Goal: Check status: Check status

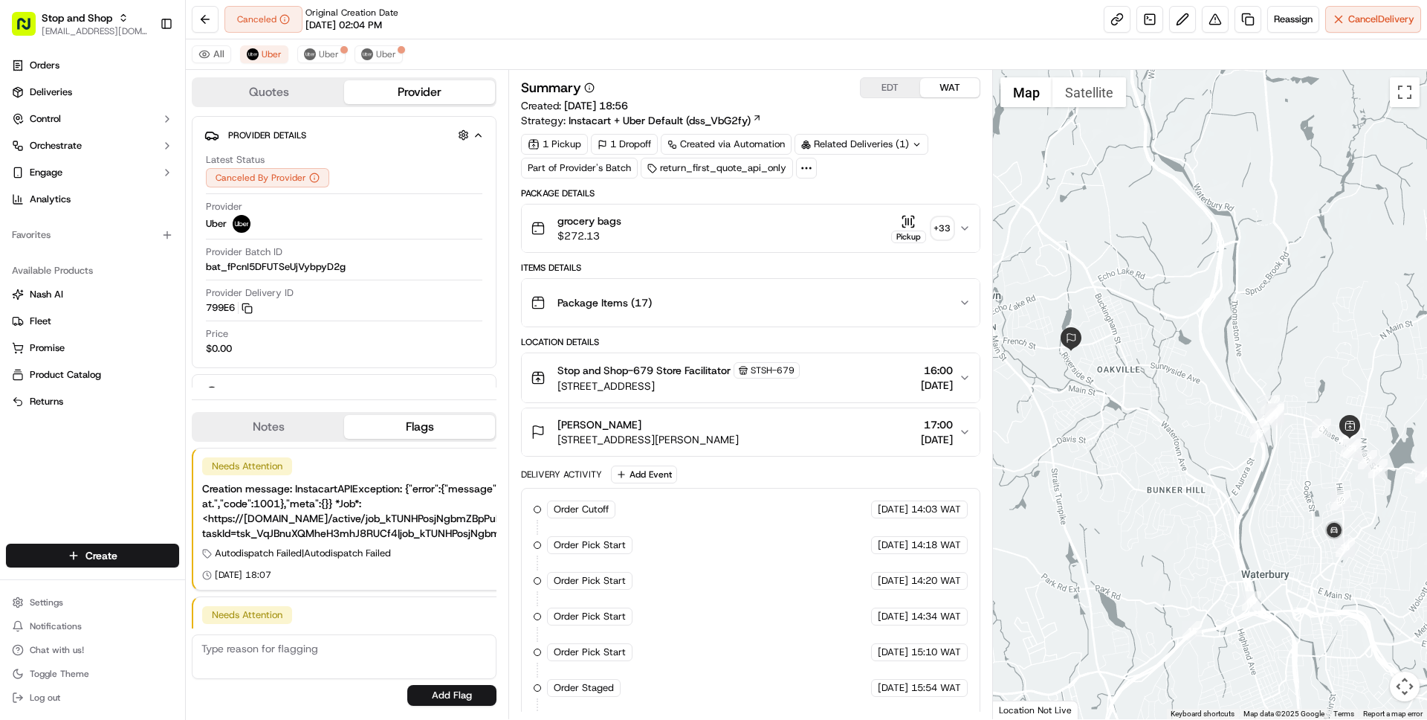
scroll to position [111, 0]
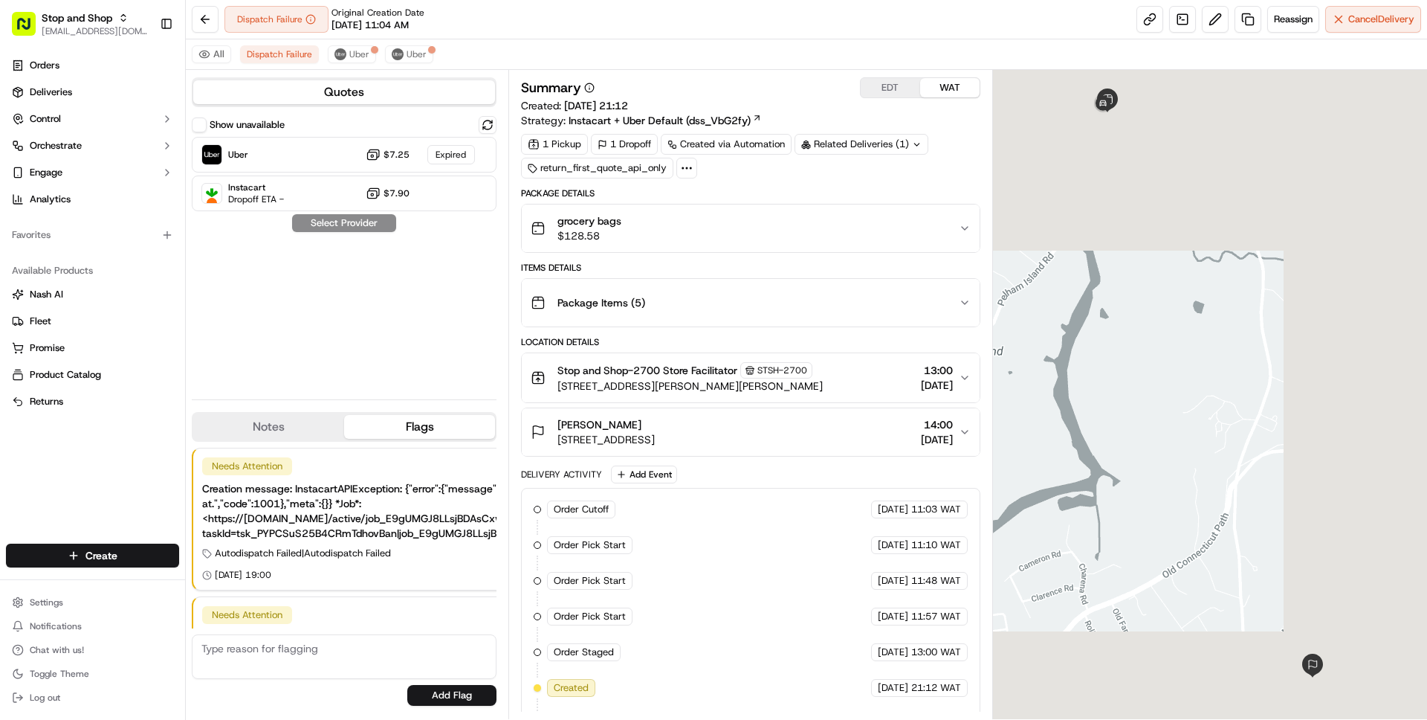
scroll to position [111, 0]
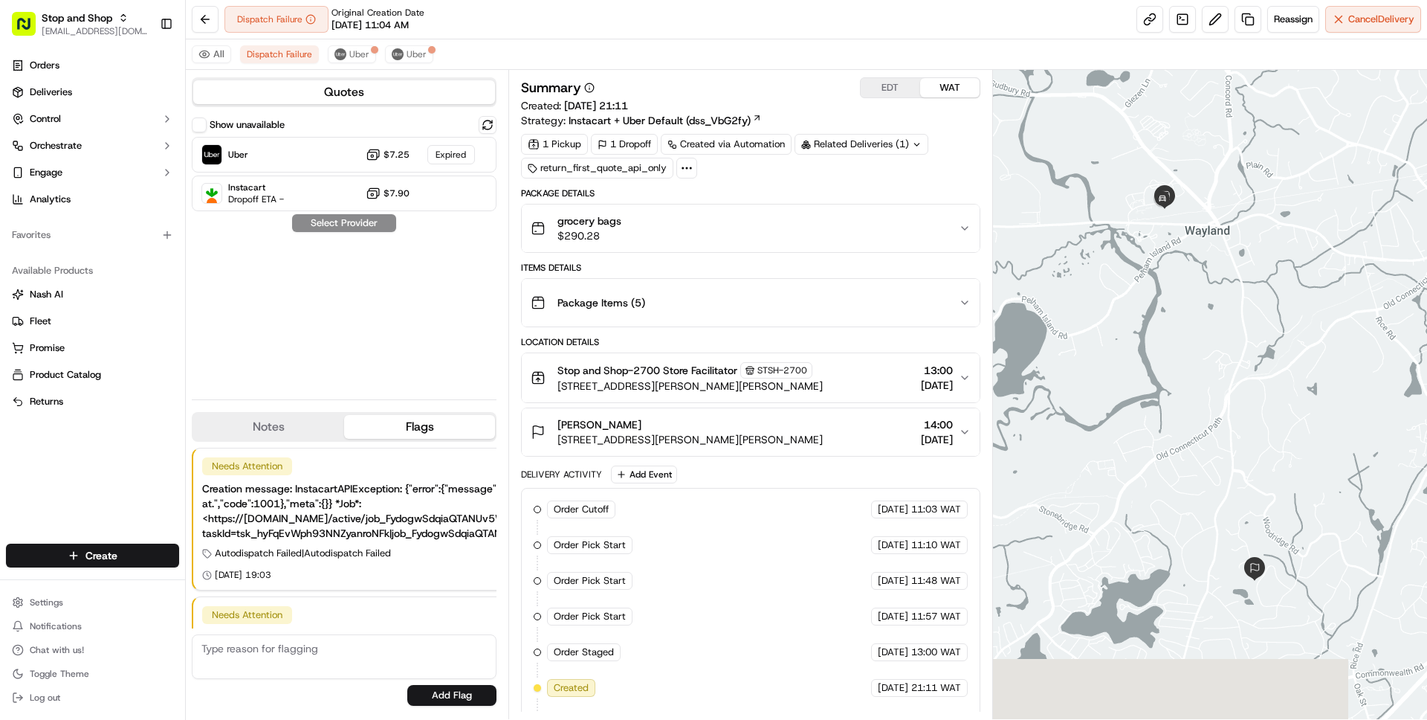
scroll to position [111, 0]
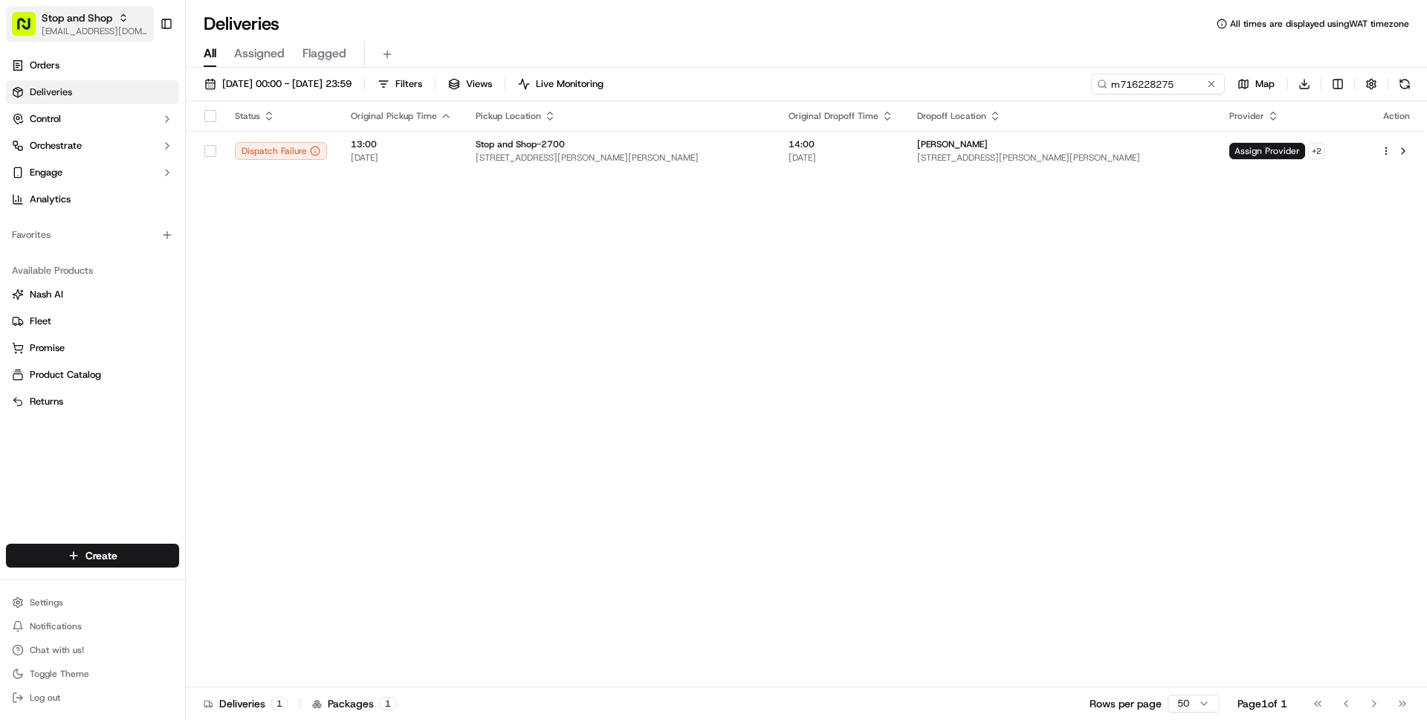
click at [89, 30] on span "[EMAIL_ADDRESS][DOMAIN_NAME]" at bounding box center [95, 31] width 106 height 12
type input "adusa"
click at [202, 71] on span "ADUSA" at bounding box center [206, 77] width 32 height 13
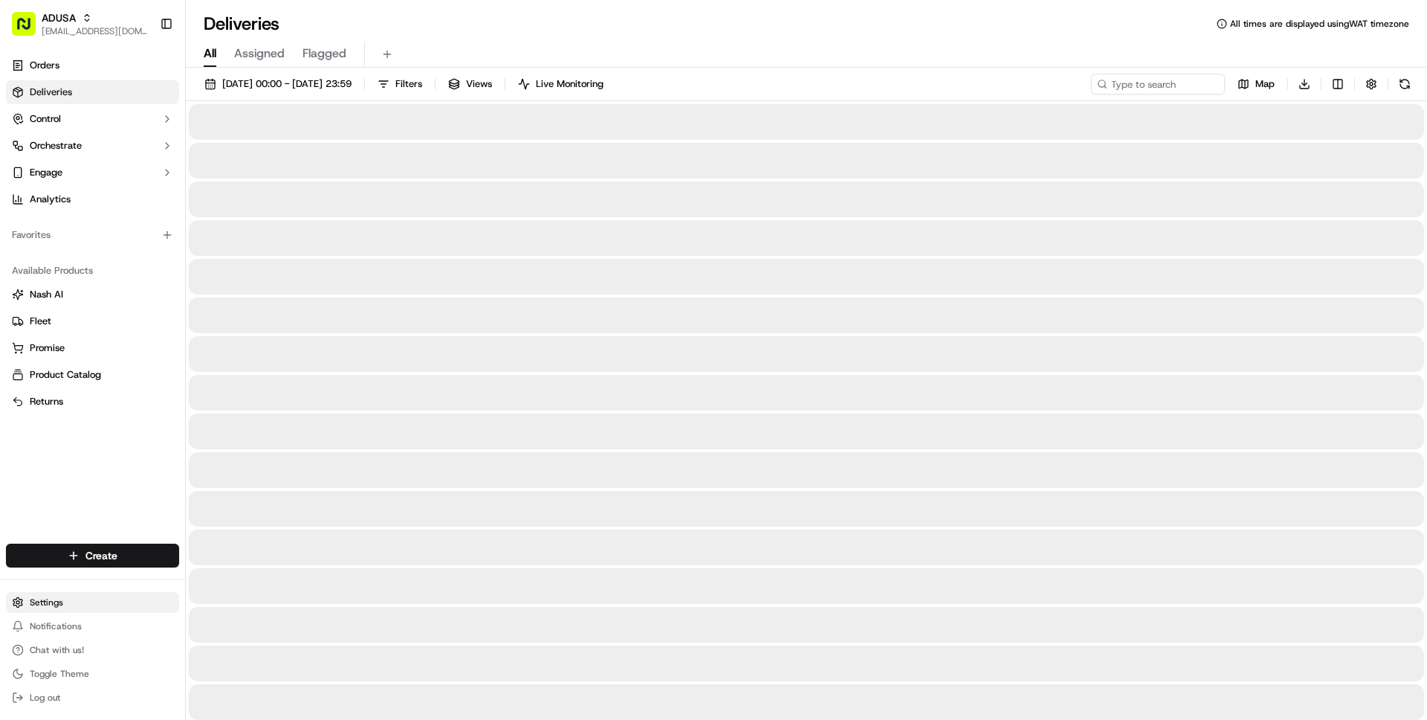
click at [64, 601] on html "ADUSA wisdom@usenash.com Toggle Sidebar Orders Deliveries Control Orchestrate E…" at bounding box center [713, 360] width 1427 height 720
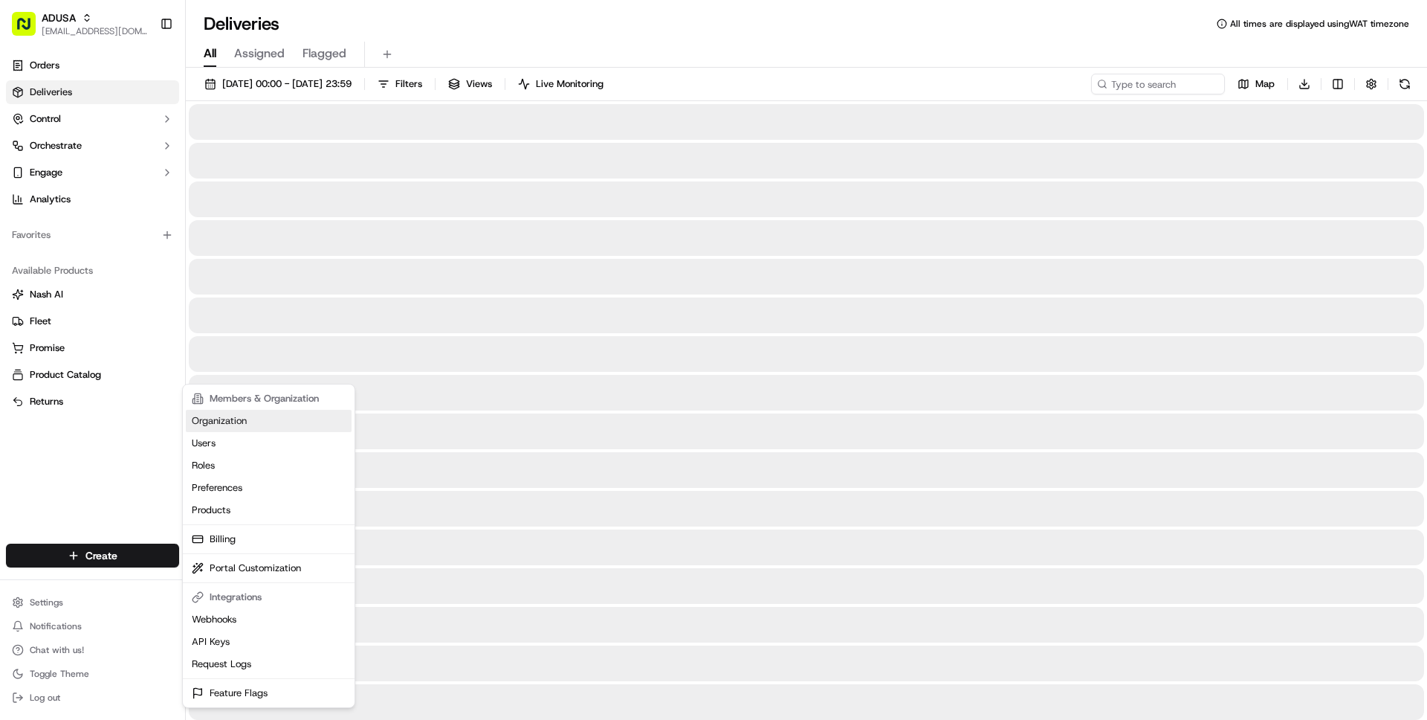
click at [233, 417] on link "Organization" at bounding box center [269, 421] width 166 height 22
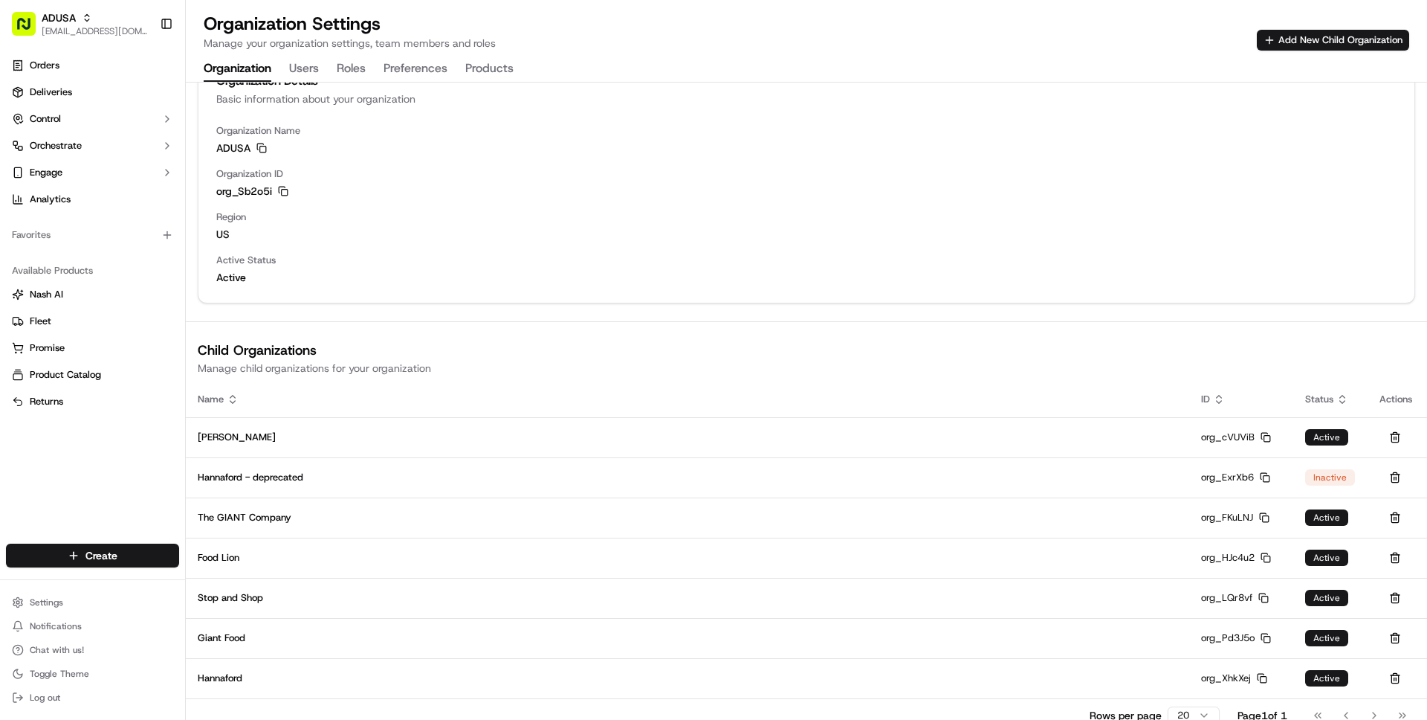
scroll to position [50, 0]
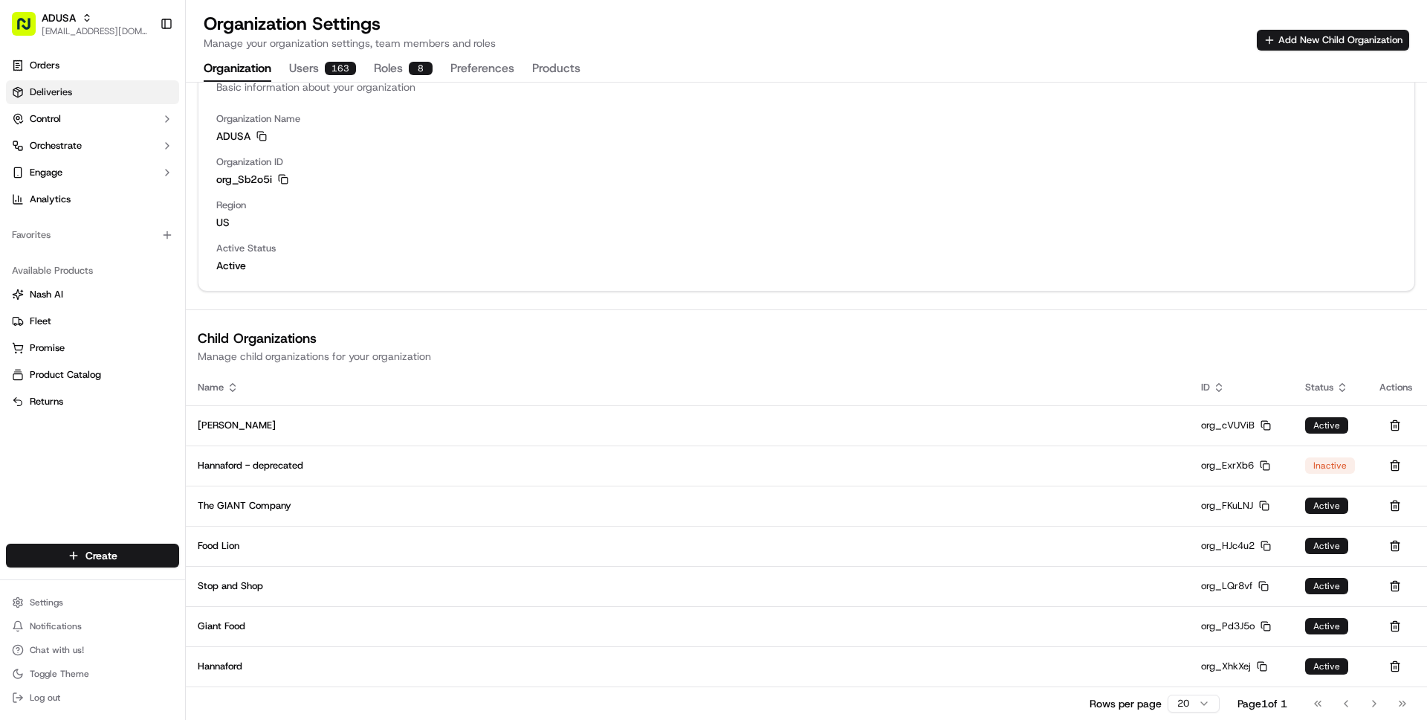
click at [128, 85] on link "Deliveries" at bounding box center [92, 92] width 173 height 24
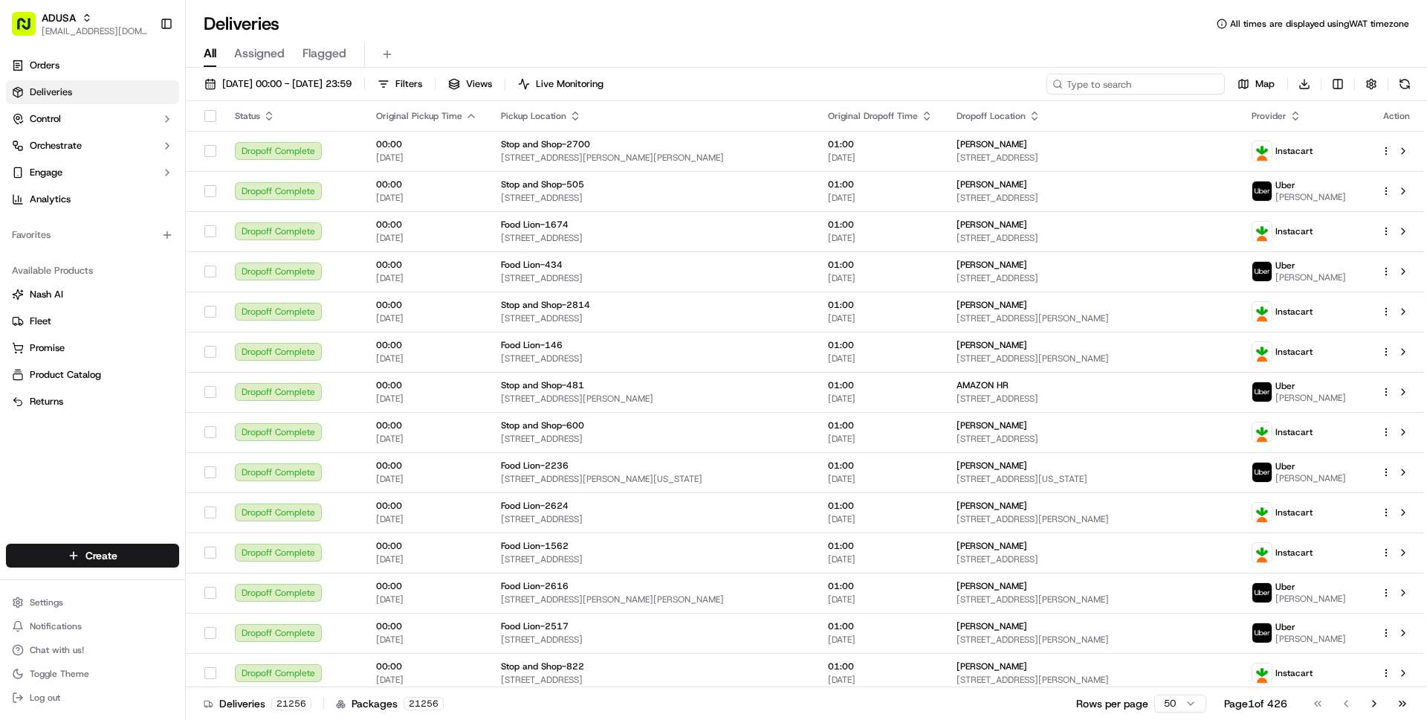
click at [1135, 85] on input at bounding box center [1136, 84] width 178 height 21
paste input "m715740599"
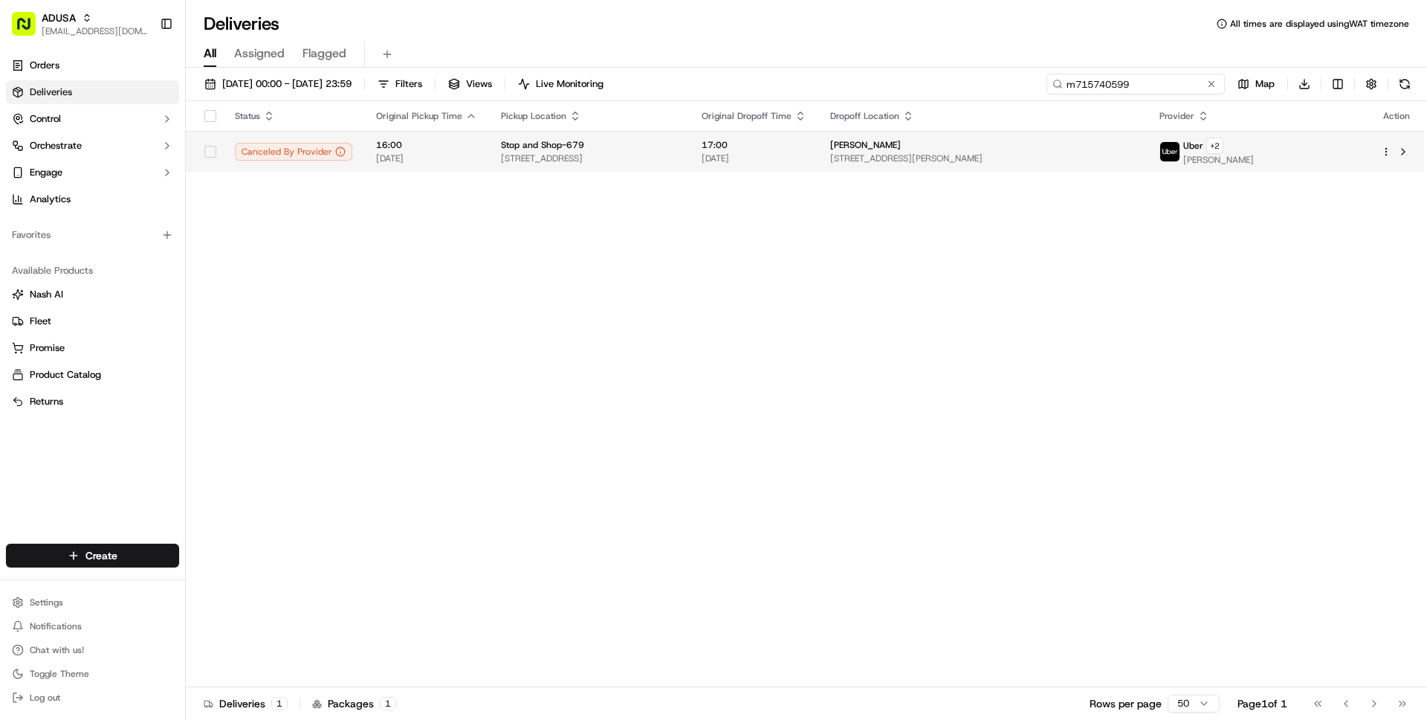
type input "m715740599"
click at [630, 156] on span "240 Chase Ave, Waterbury, CT 06704, US" at bounding box center [589, 158] width 177 height 12
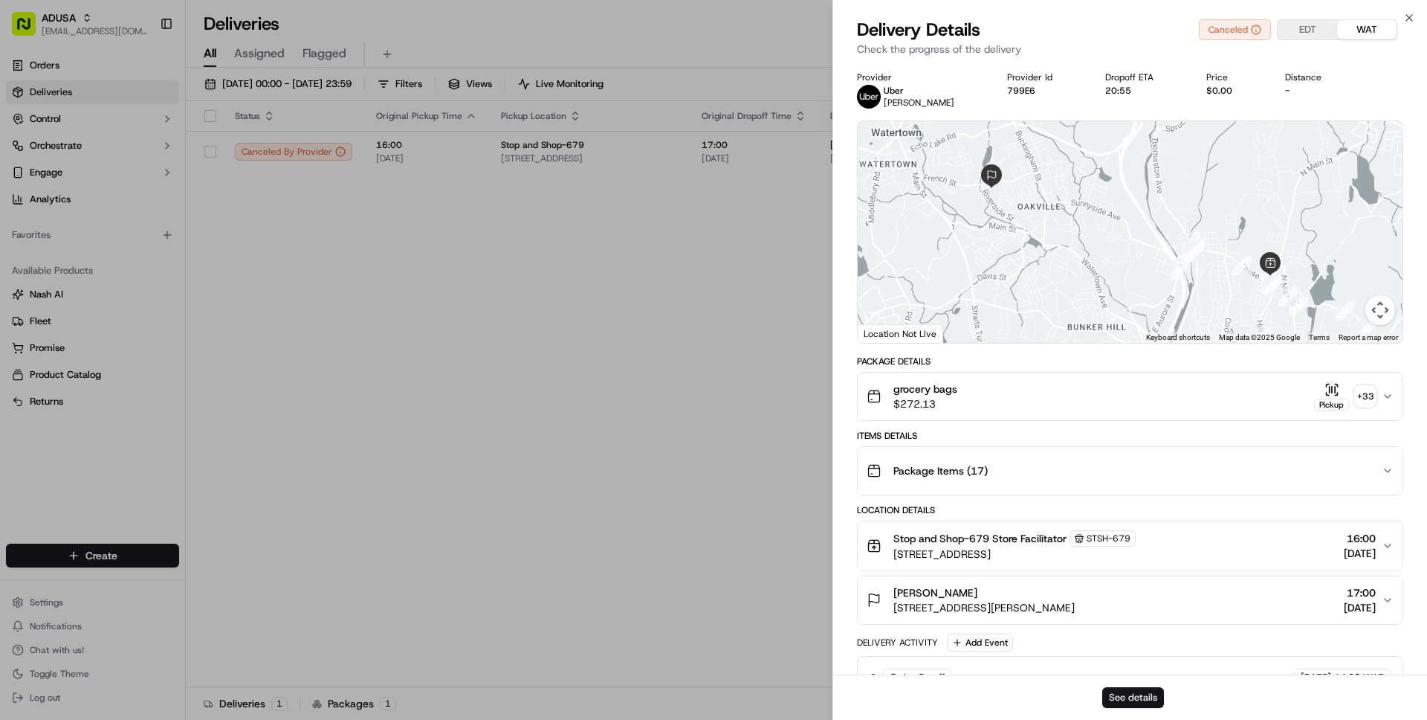
click at [1128, 699] on button "See details" at bounding box center [1134, 697] width 62 height 21
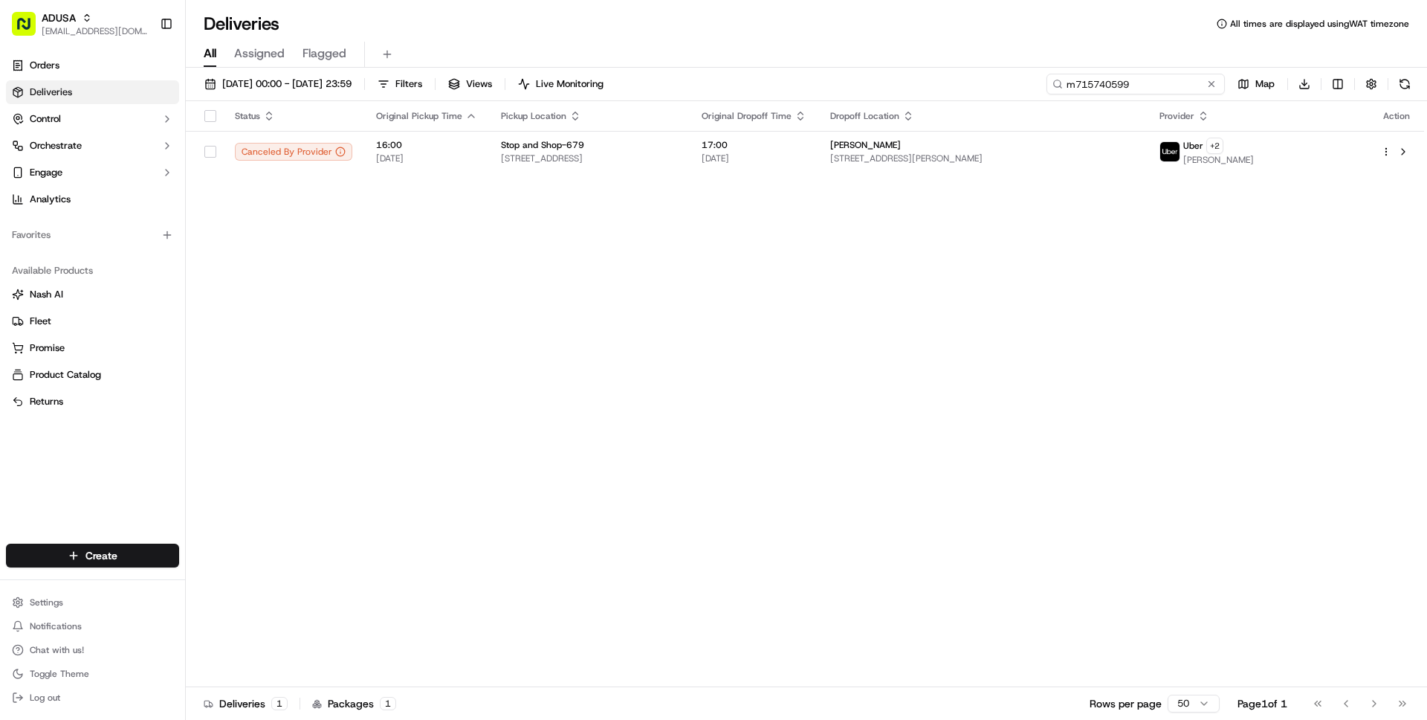
click at [1147, 86] on input "m715740599" at bounding box center [1136, 84] width 178 height 21
paste input "7260714"
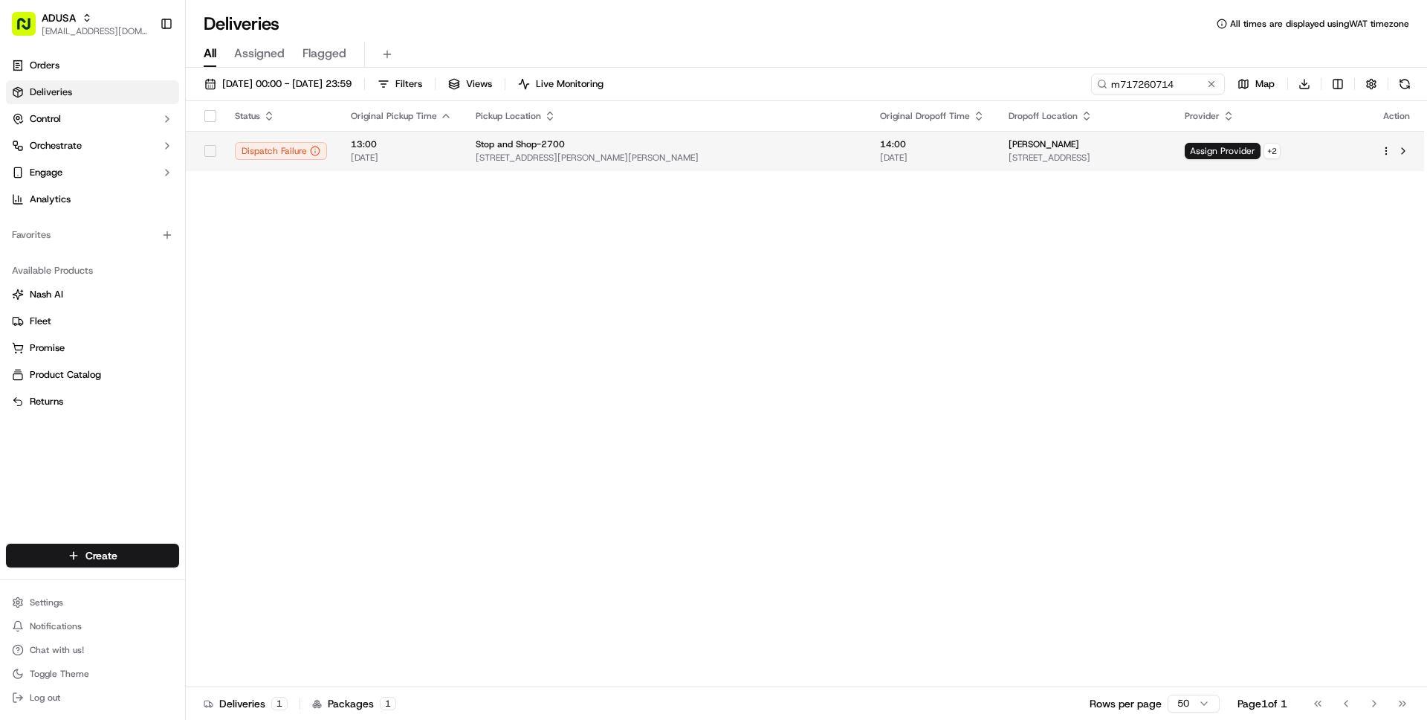
click at [683, 148] on div "Stop and Shop-2700" at bounding box center [666, 144] width 381 height 12
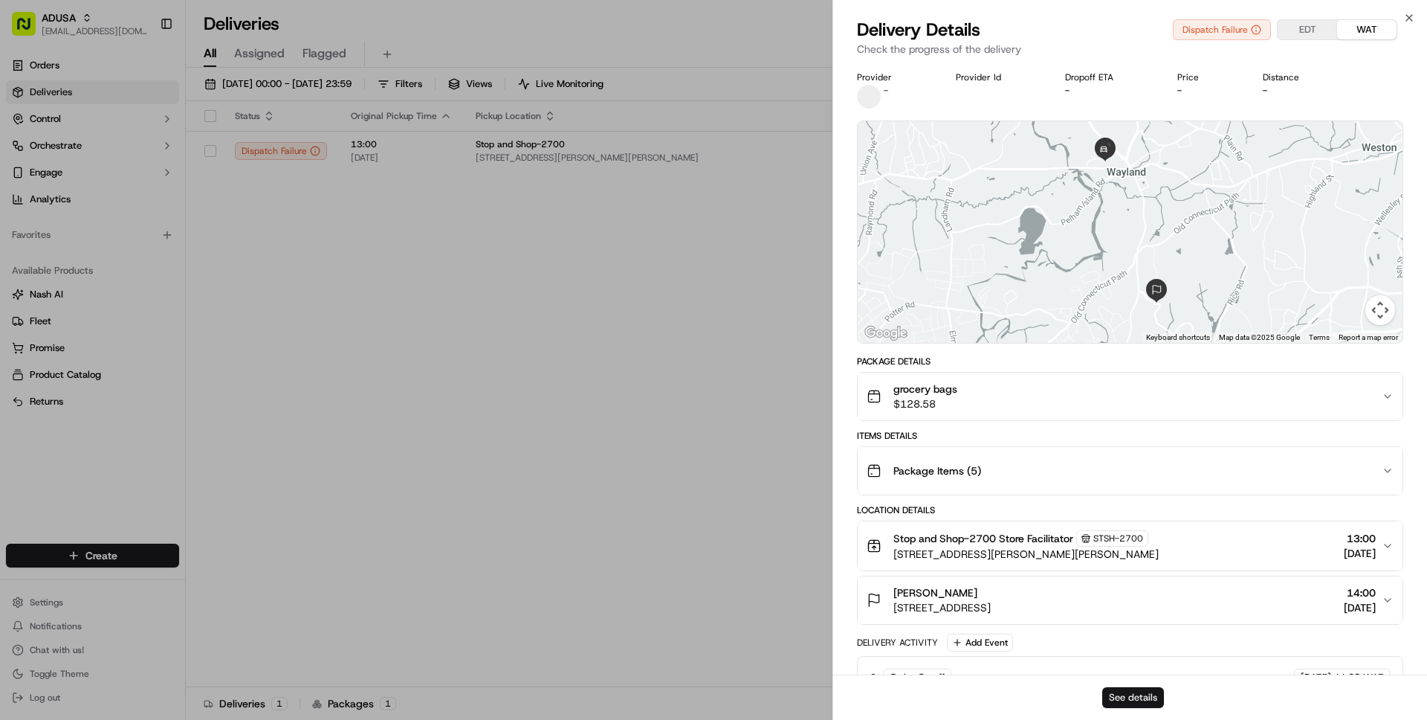
click at [1141, 703] on button "See details" at bounding box center [1134, 697] width 62 height 21
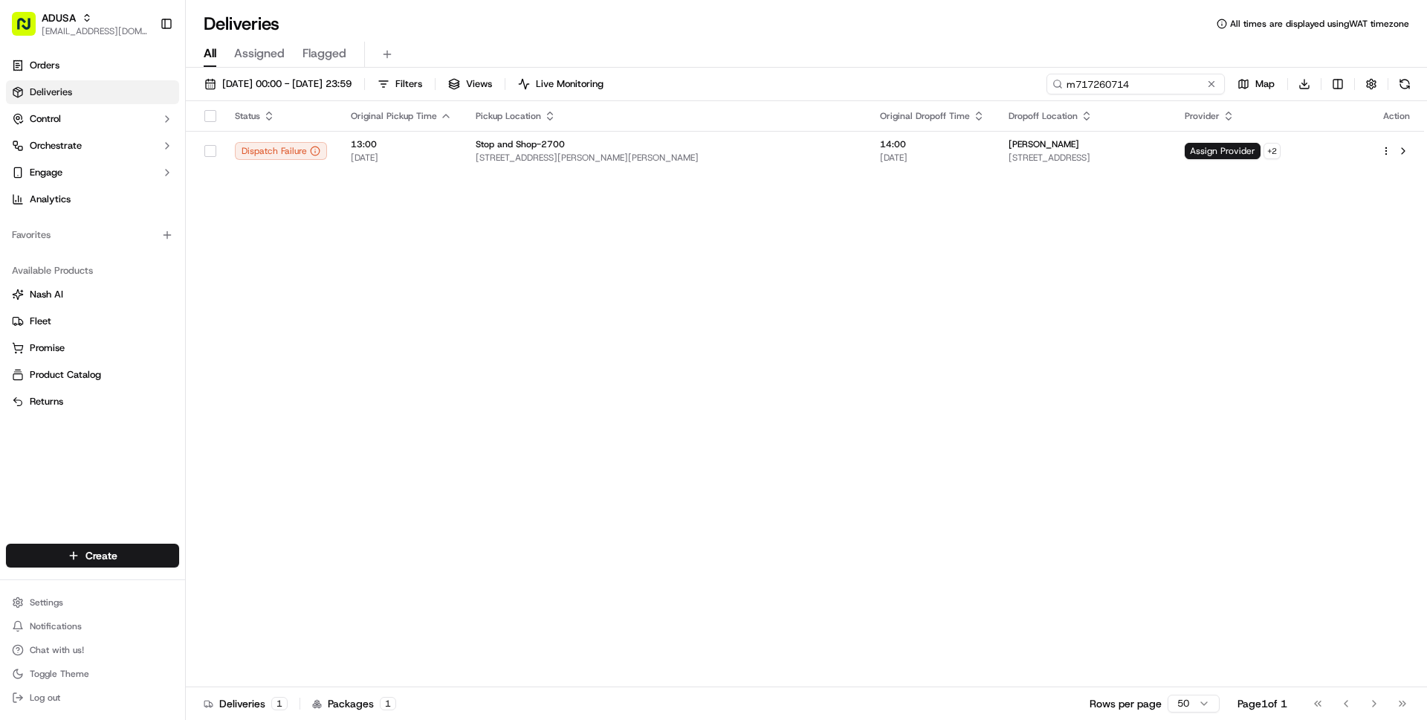
click at [1113, 84] on input "m717260714" at bounding box center [1136, 84] width 178 height 21
paste input "6228275"
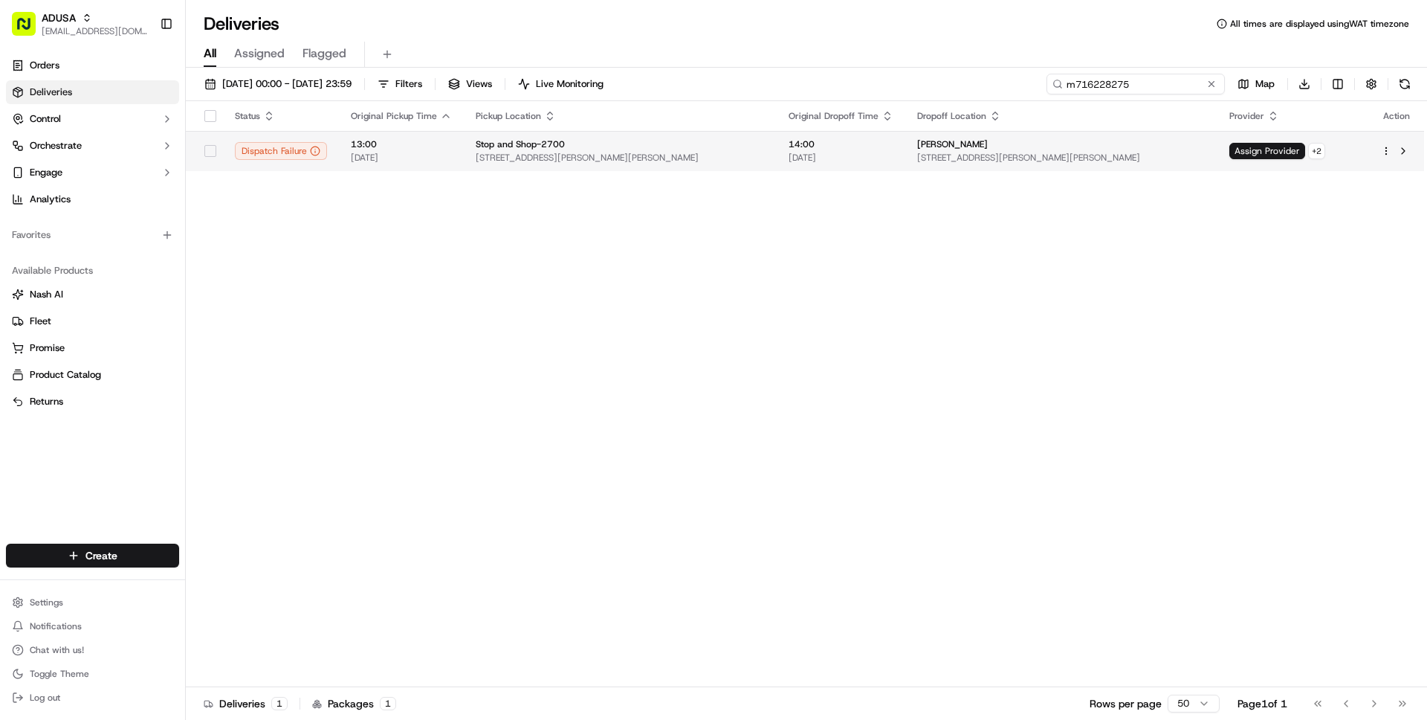
type input "m716228275"
click at [527, 154] on span "[STREET_ADDRESS][PERSON_NAME][PERSON_NAME]" at bounding box center [620, 158] width 289 height 12
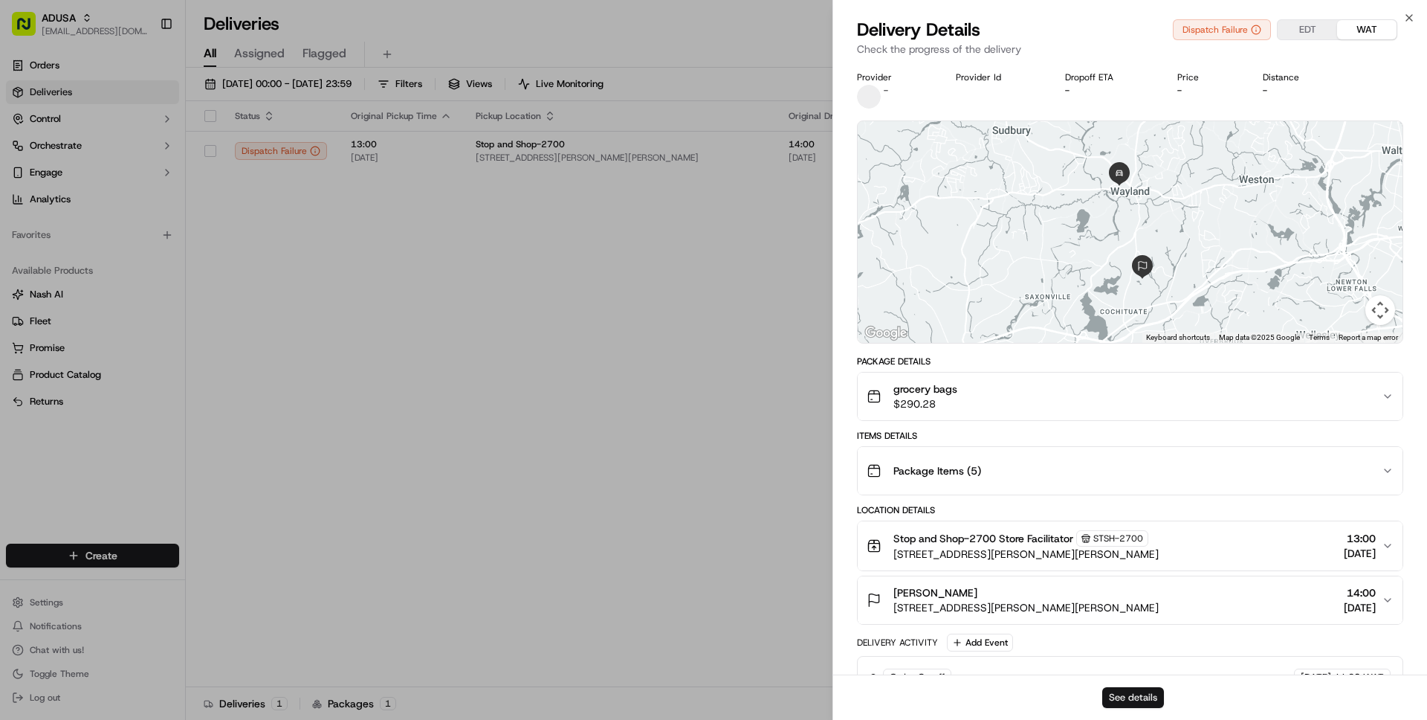
click at [1124, 696] on button "See details" at bounding box center [1134, 697] width 62 height 21
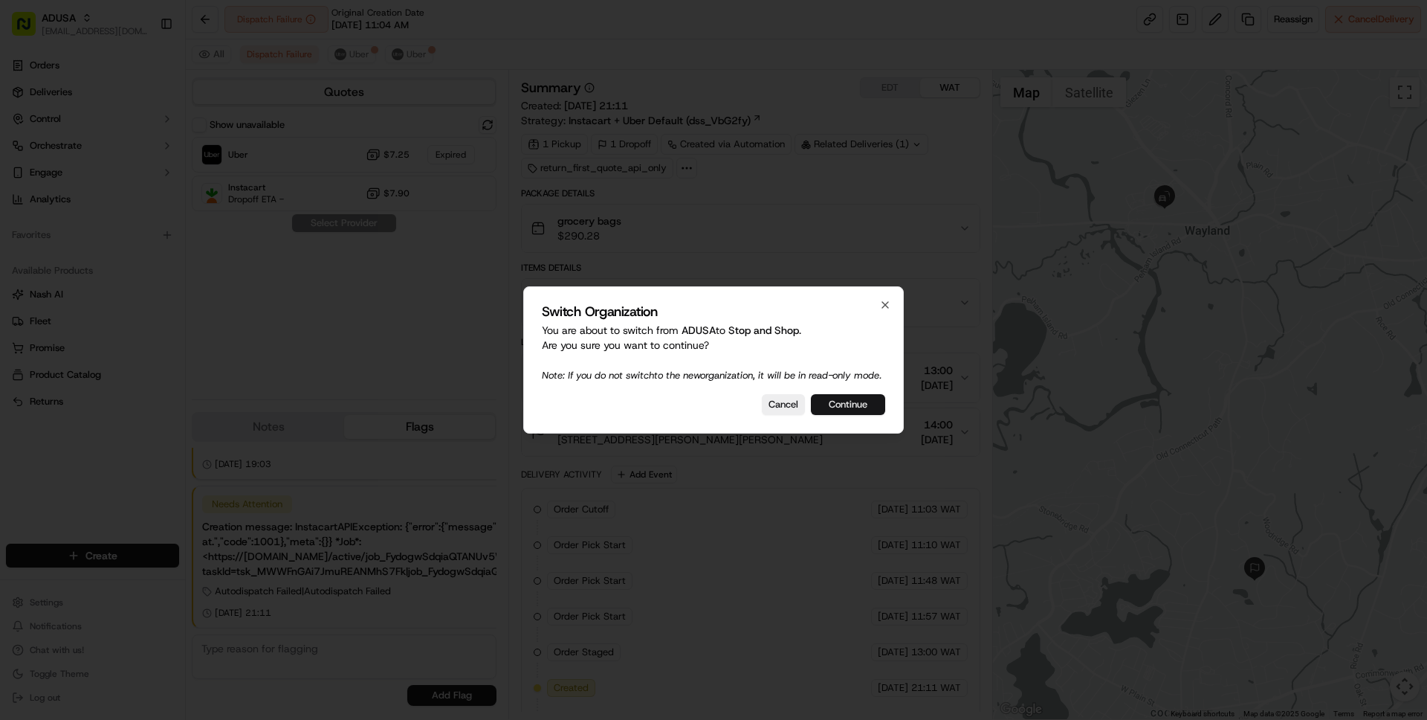
click at [854, 415] on button "Continue" at bounding box center [848, 404] width 74 height 21
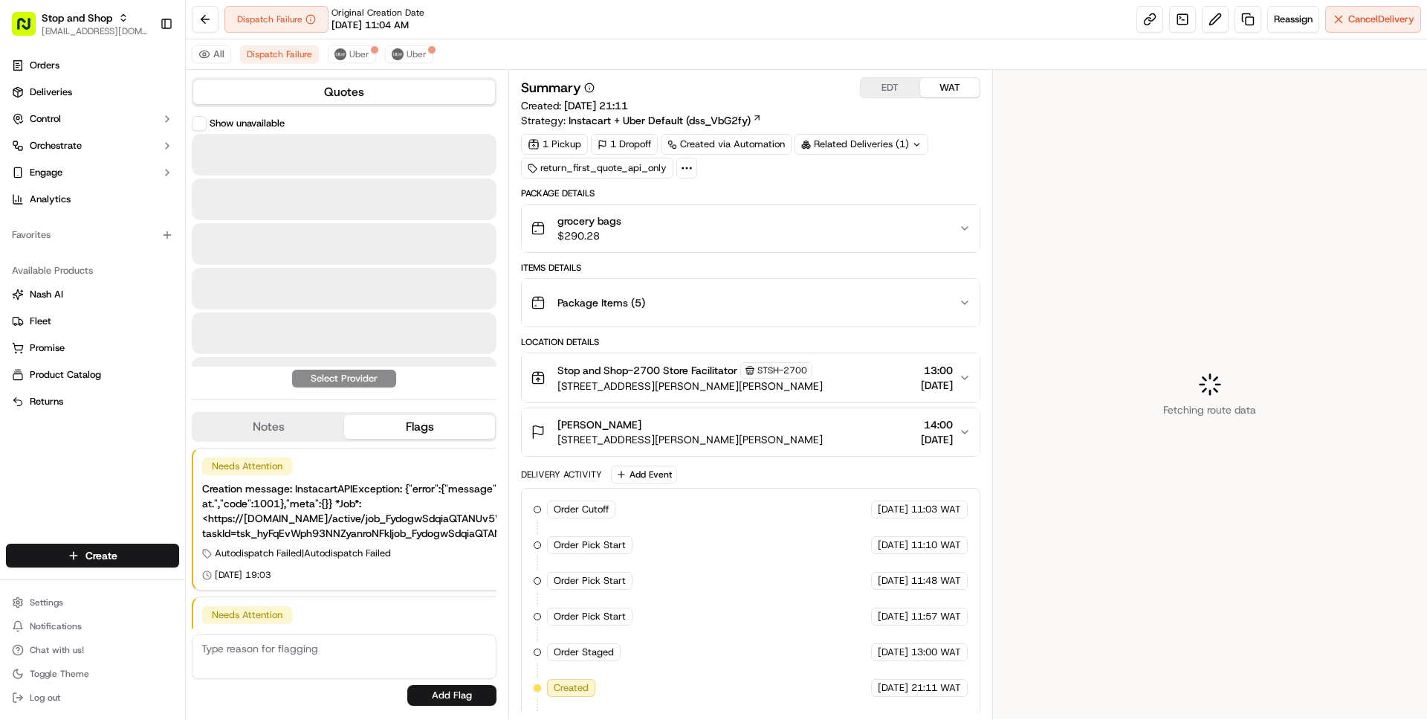
scroll to position [111, 0]
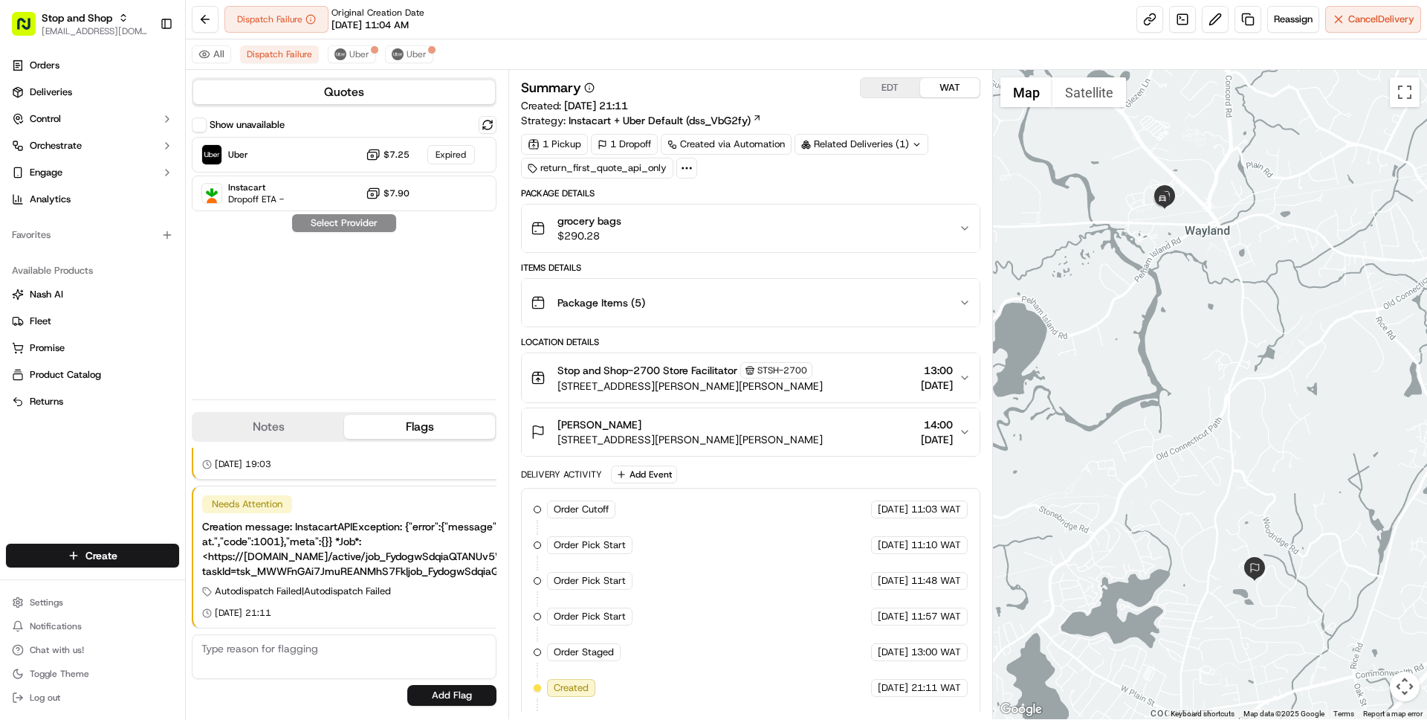
click at [740, 236] on div "grocery bags $290.28" at bounding box center [744, 228] width 427 height 30
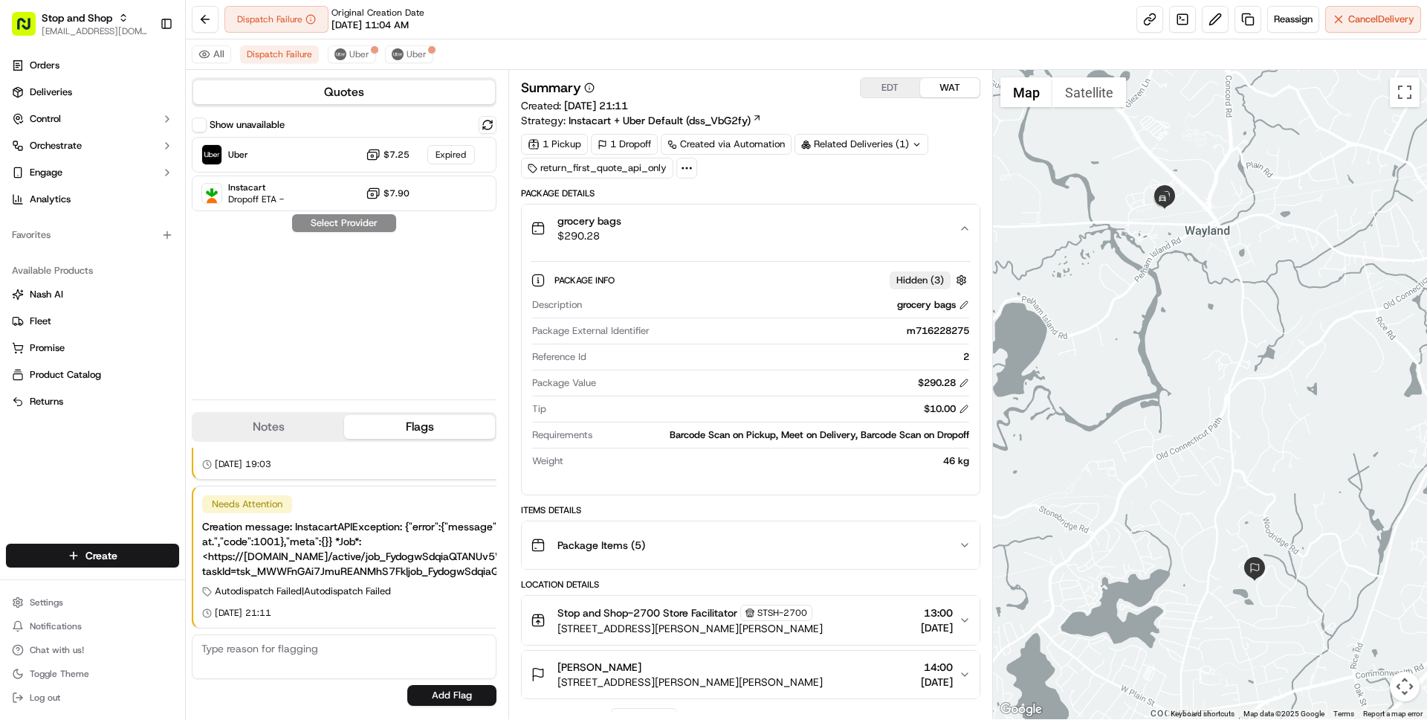
click at [740, 236] on div "grocery bags $290.28" at bounding box center [744, 228] width 427 height 30
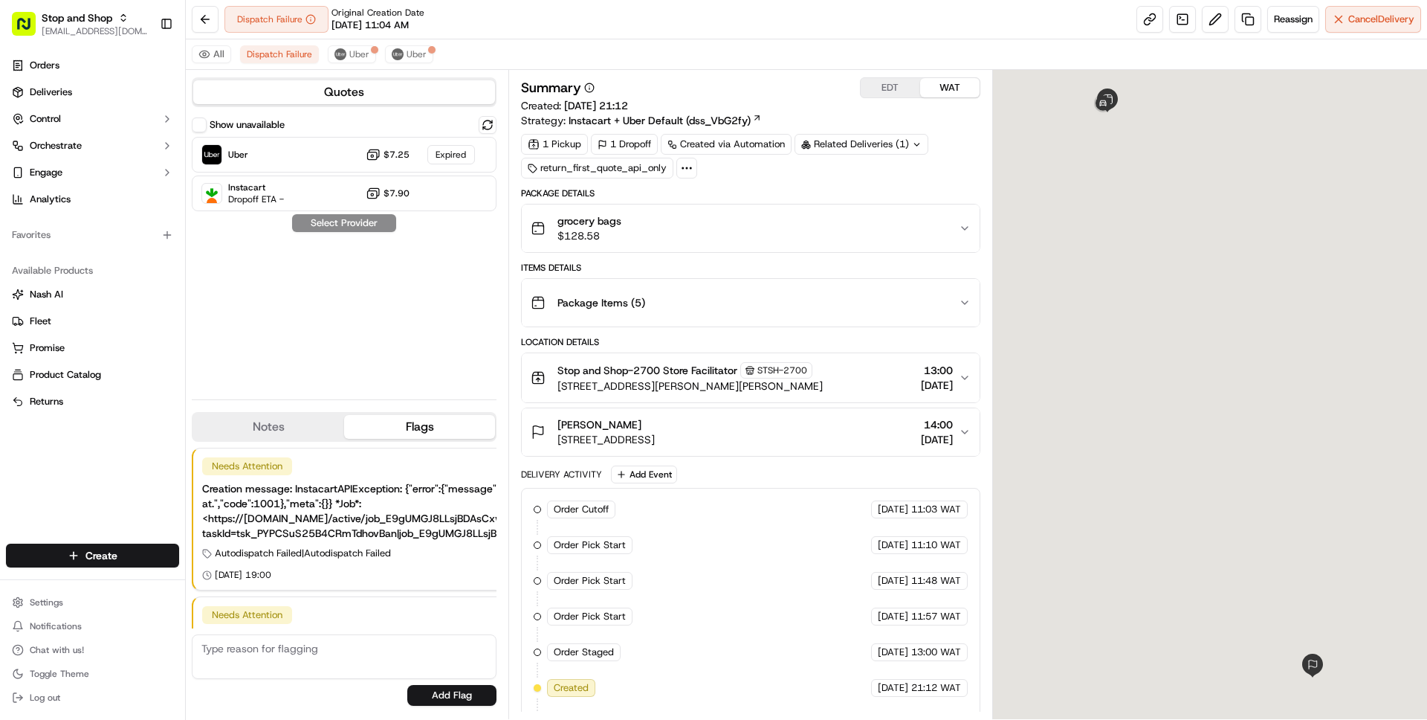
scroll to position [111, 0]
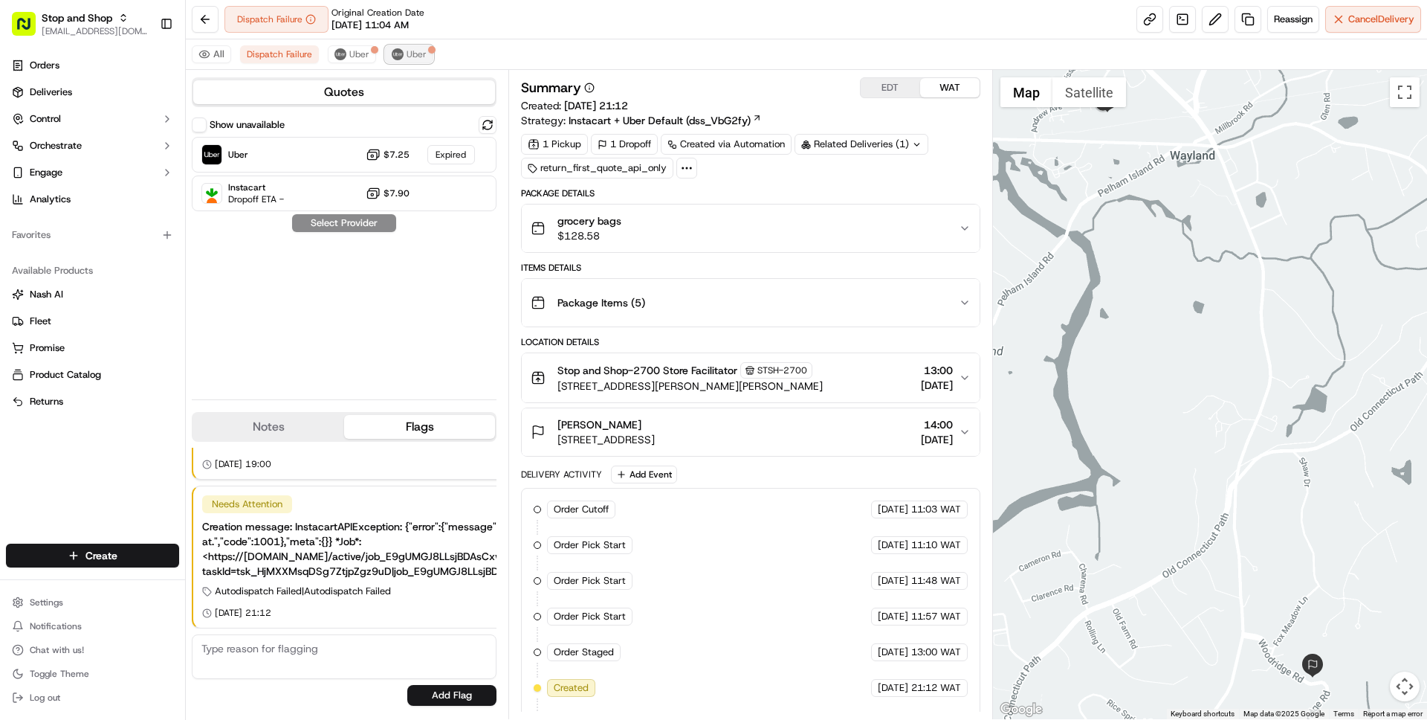
click at [407, 55] on span "Uber" at bounding box center [417, 54] width 20 height 12
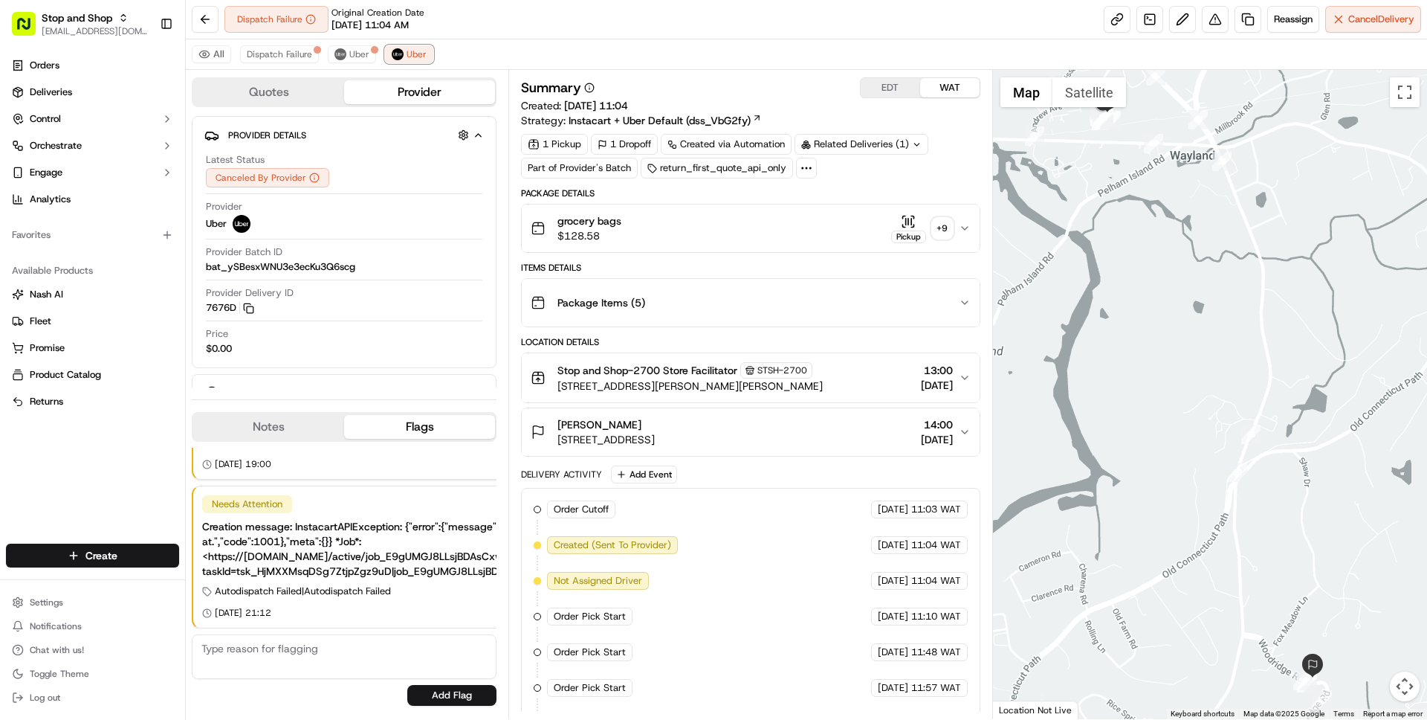
scroll to position [212, 0]
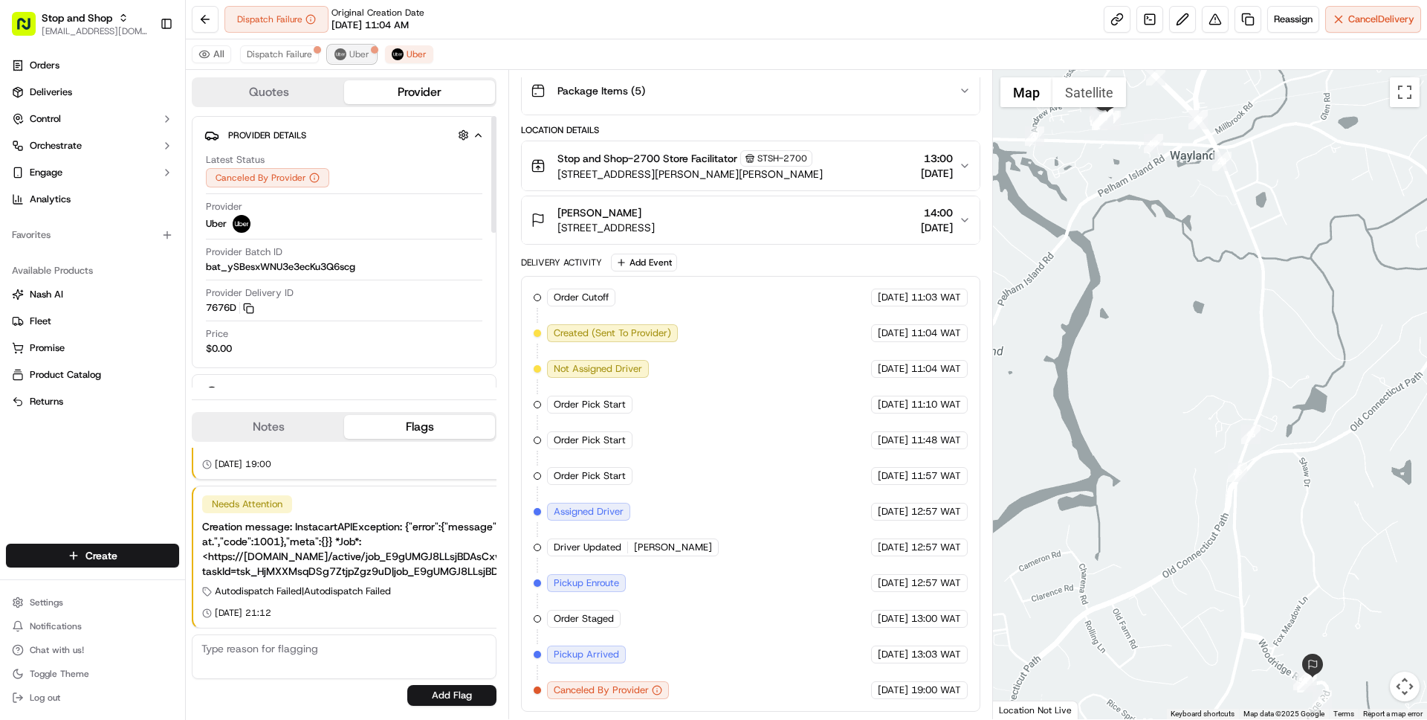
click at [349, 57] on span "Uber" at bounding box center [359, 54] width 20 height 12
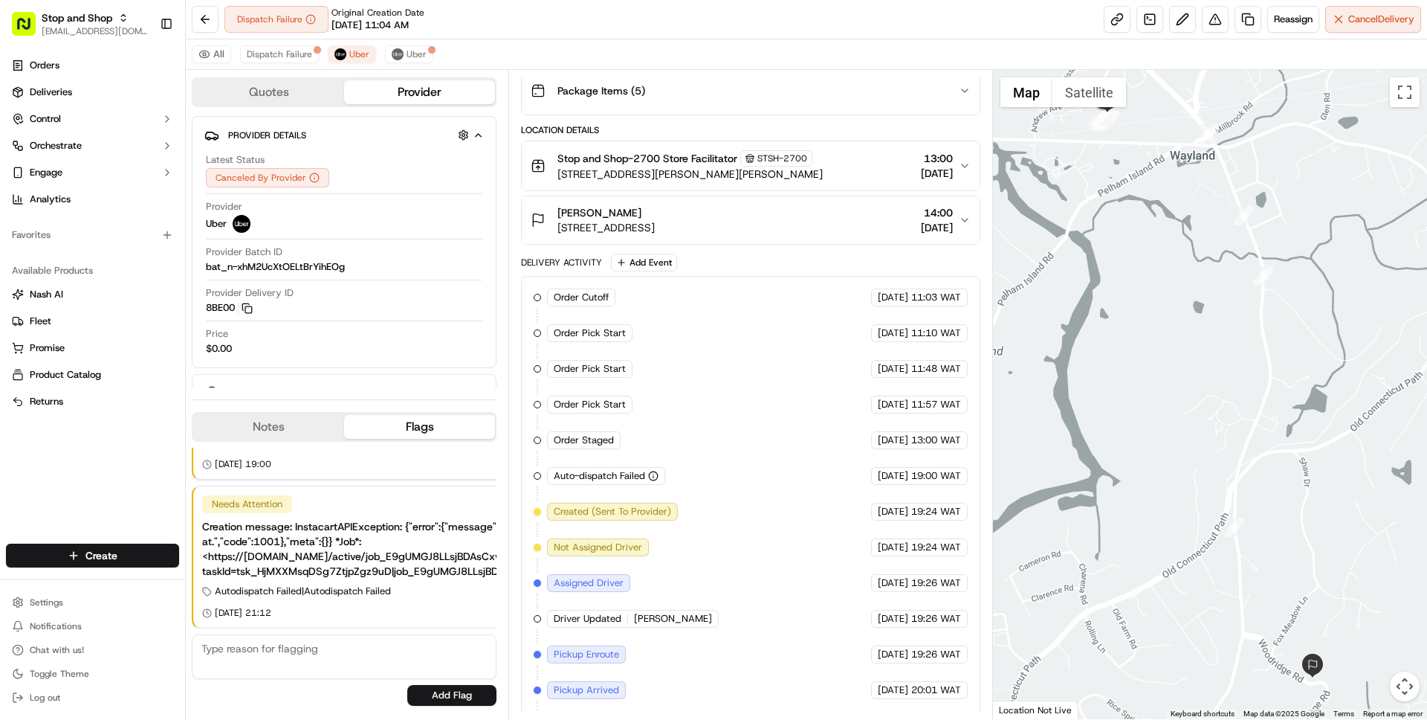
click at [691, 173] on span "101 Andrew Ave, Wayland, MA 01778, US" at bounding box center [690, 174] width 265 height 15
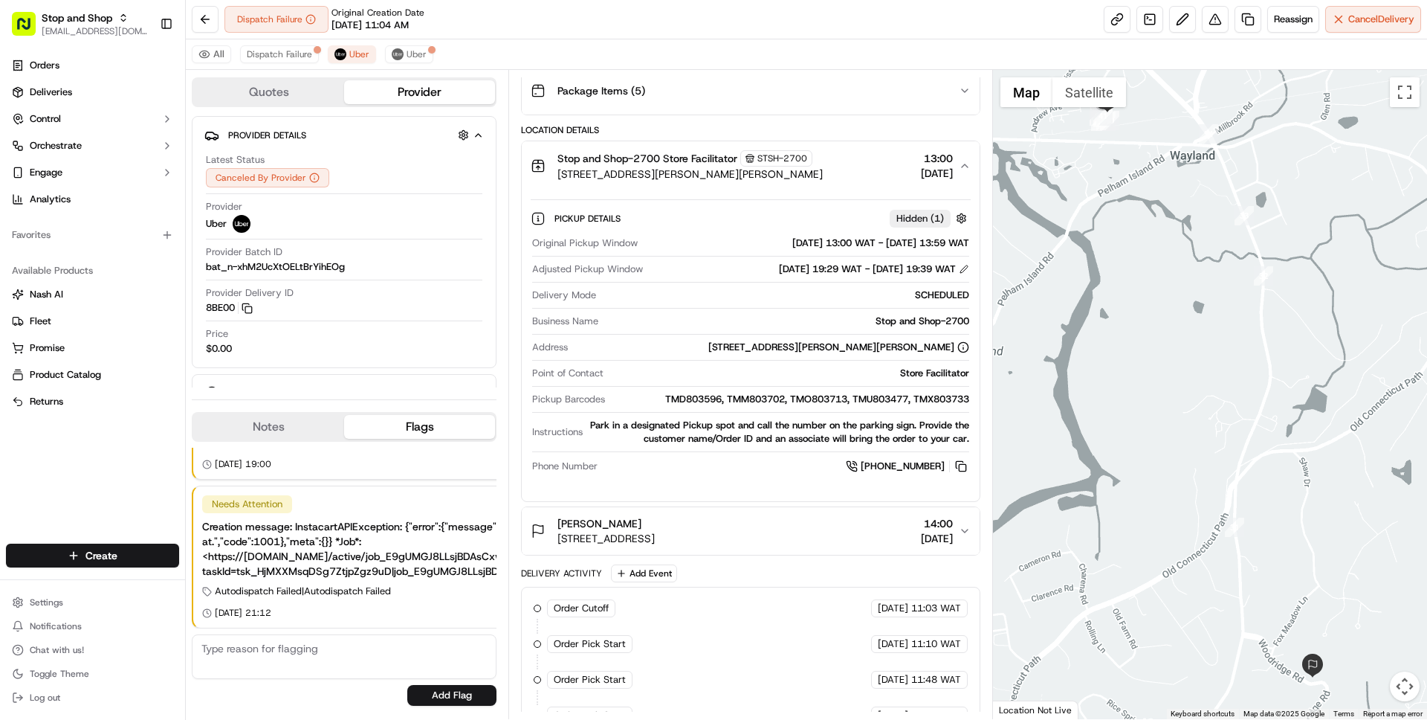
click at [691, 173] on span "101 Andrew Ave, Wayland, MA 01778, US" at bounding box center [690, 174] width 265 height 15
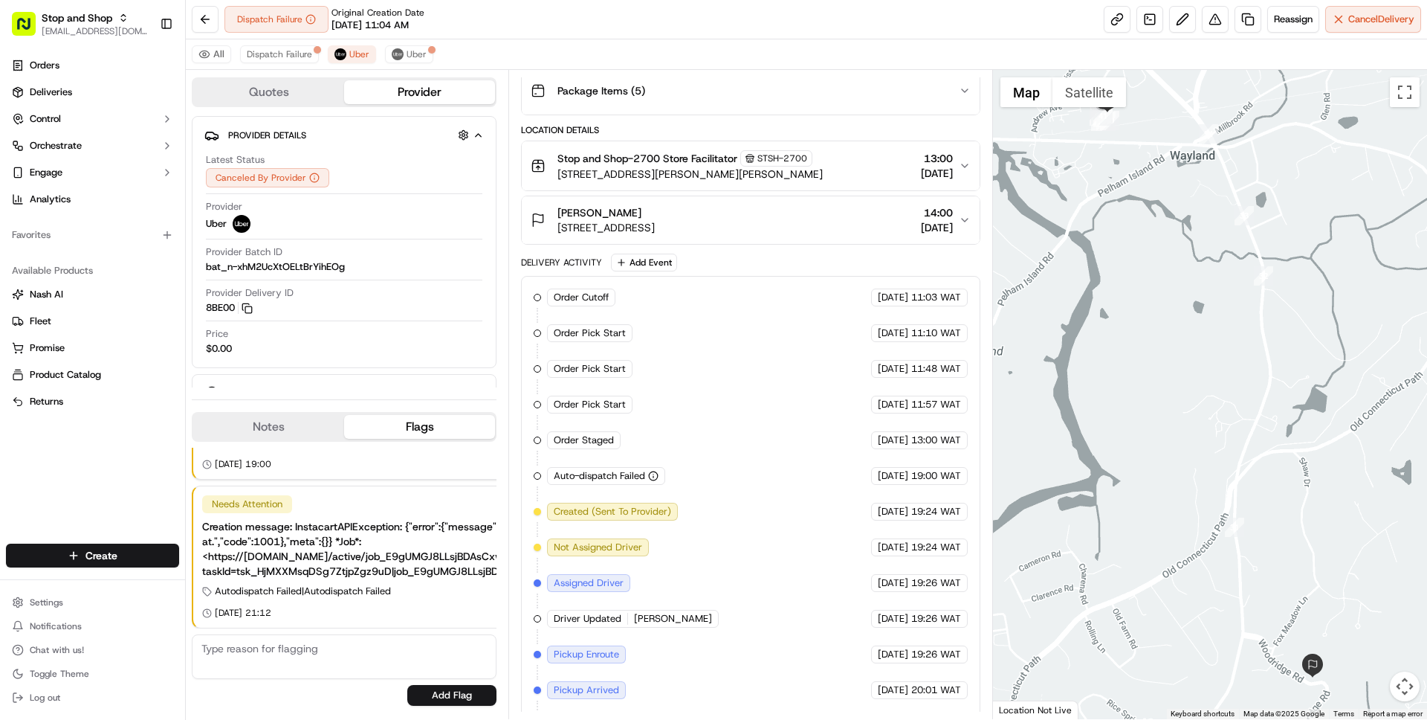
click at [655, 216] on div "Sheryl Jones" at bounding box center [606, 212] width 97 height 15
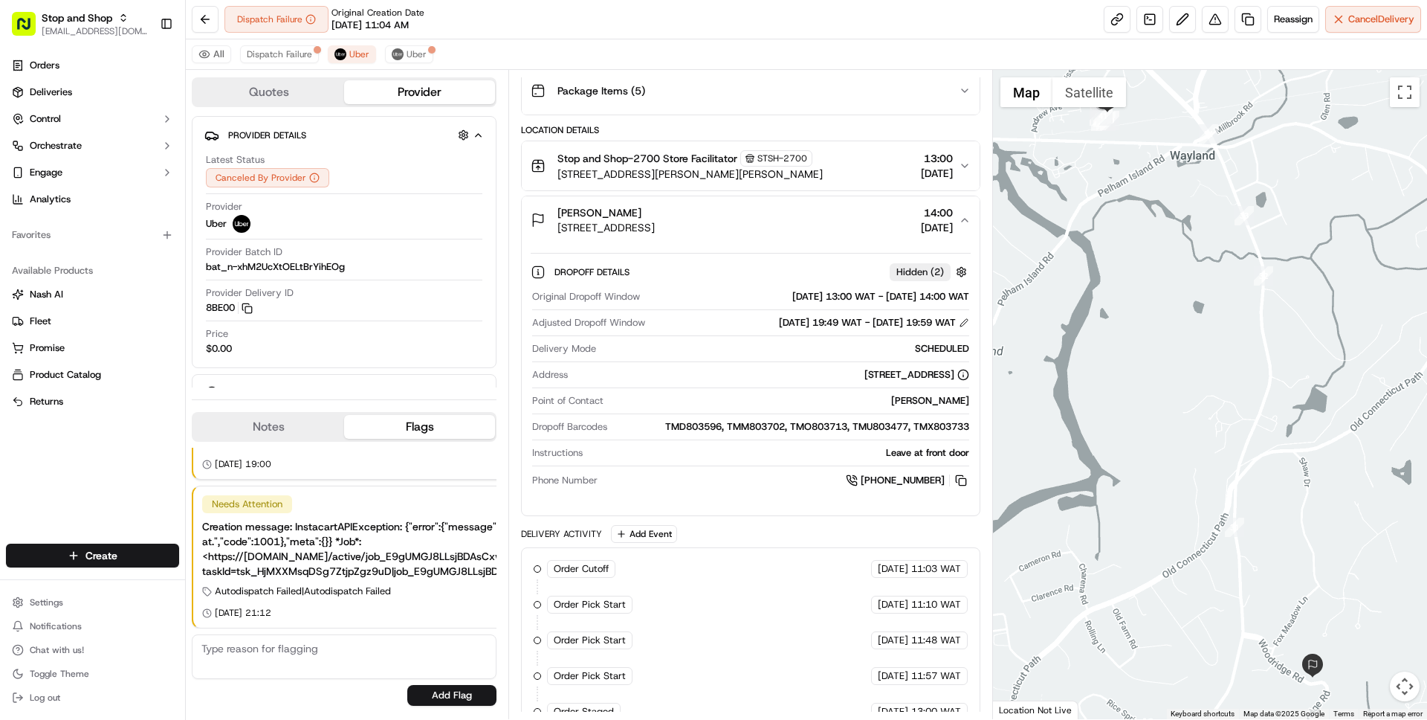
click at [655, 216] on div "Sheryl Jones" at bounding box center [606, 212] width 97 height 15
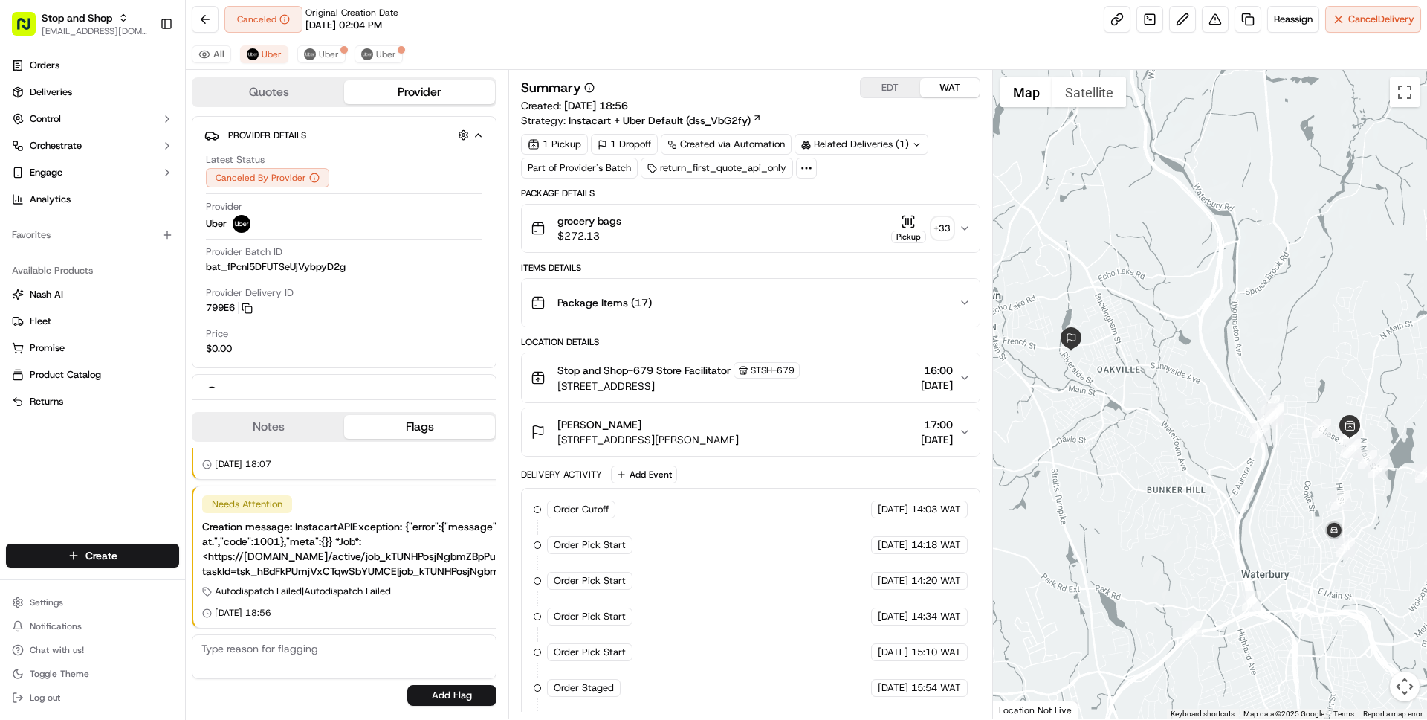
click at [796, 313] on div "Package Items ( 17 )" at bounding box center [744, 303] width 427 height 30
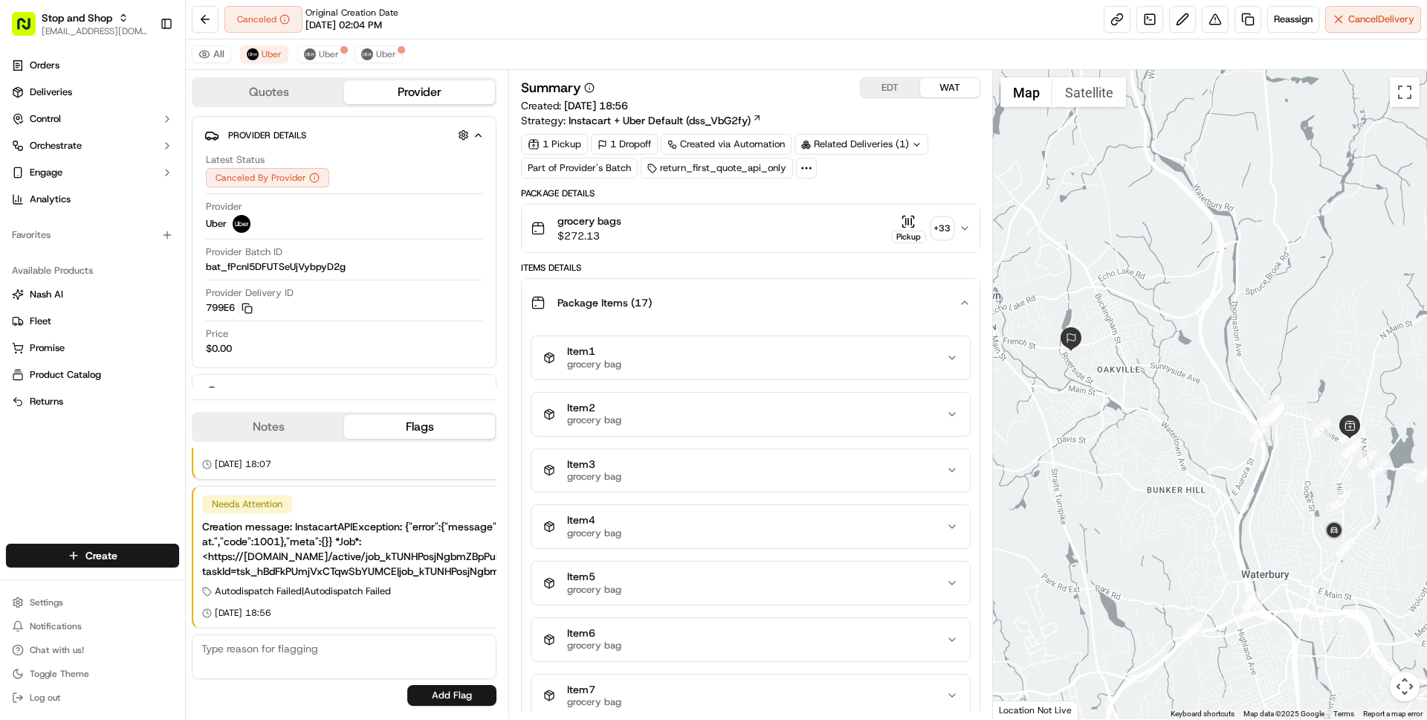
click at [796, 291] on div "Package Items ( 17 )" at bounding box center [744, 303] width 427 height 30
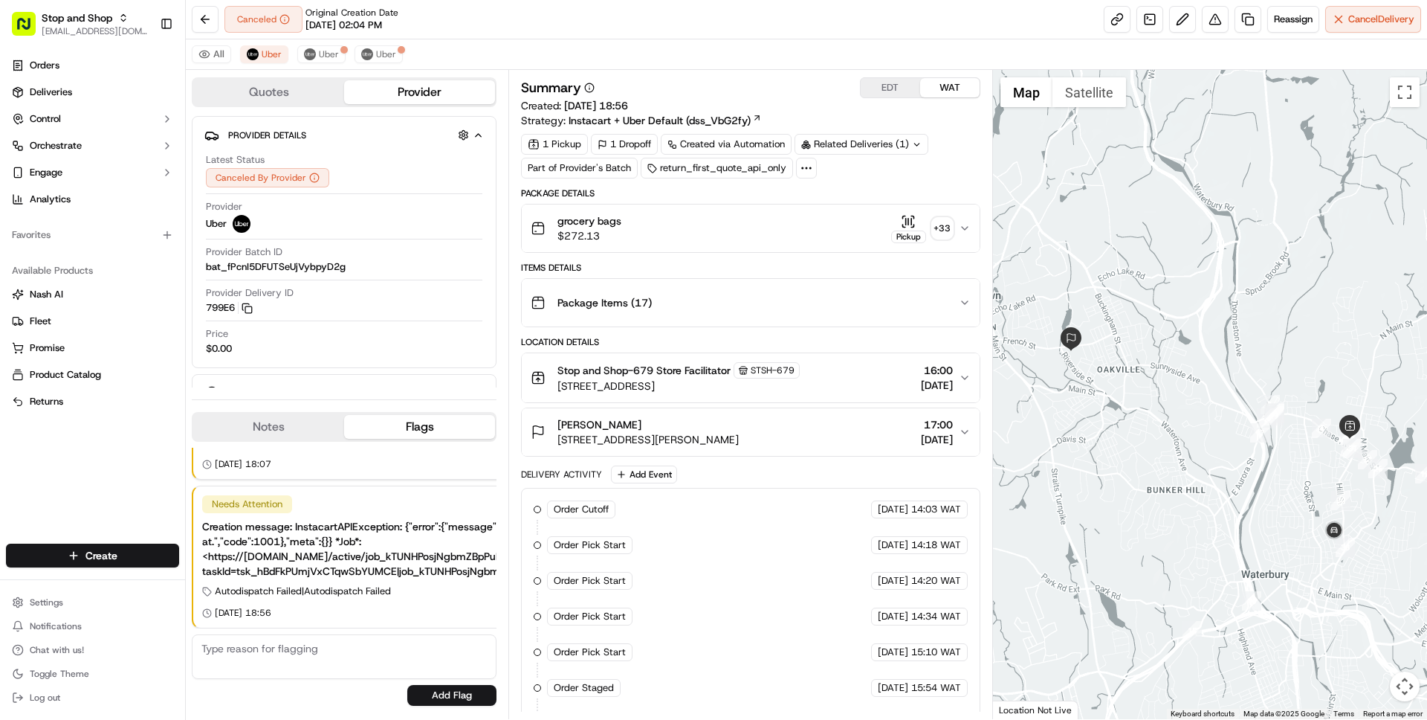
click at [794, 232] on div "grocery bags $272.13 Pickup + 33" at bounding box center [744, 228] width 427 height 30
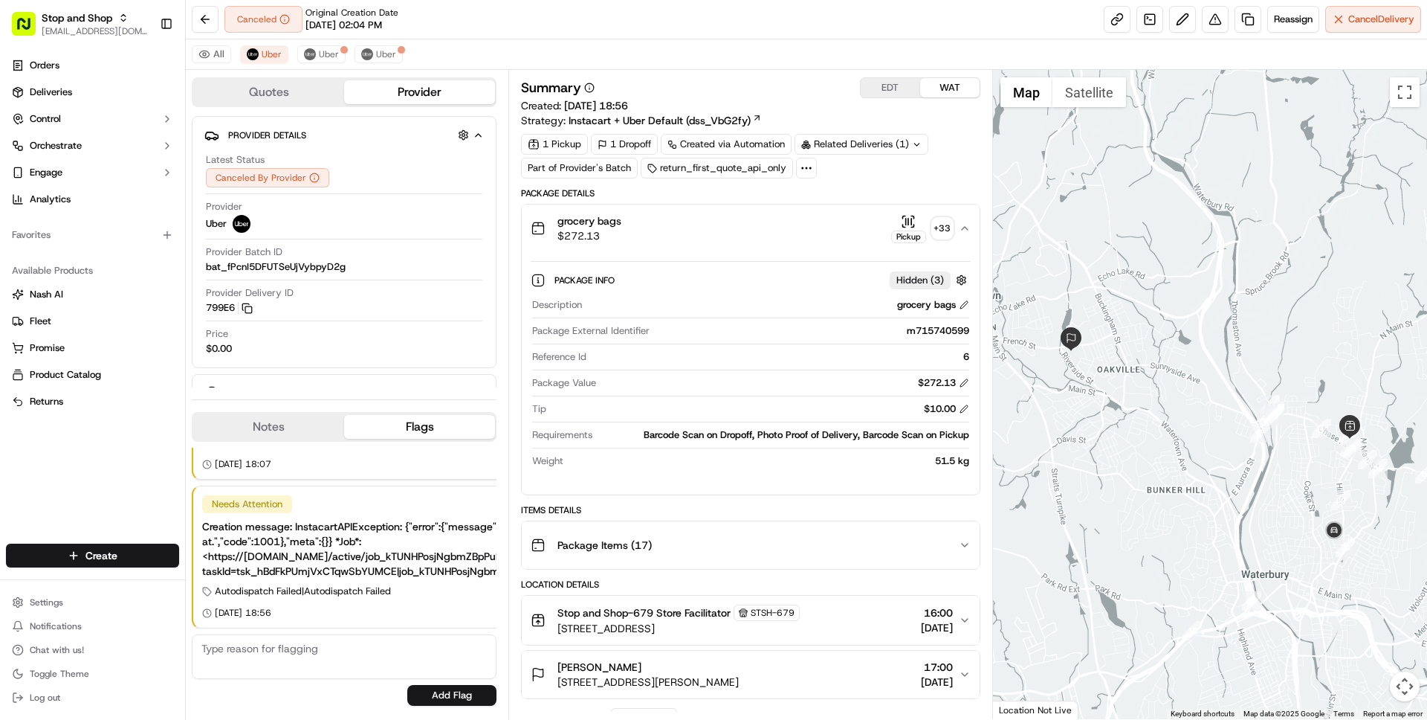
click at [794, 232] on div "grocery bags $272.13 Pickup + 33" at bounding box center [744, 228] width 427 height 30
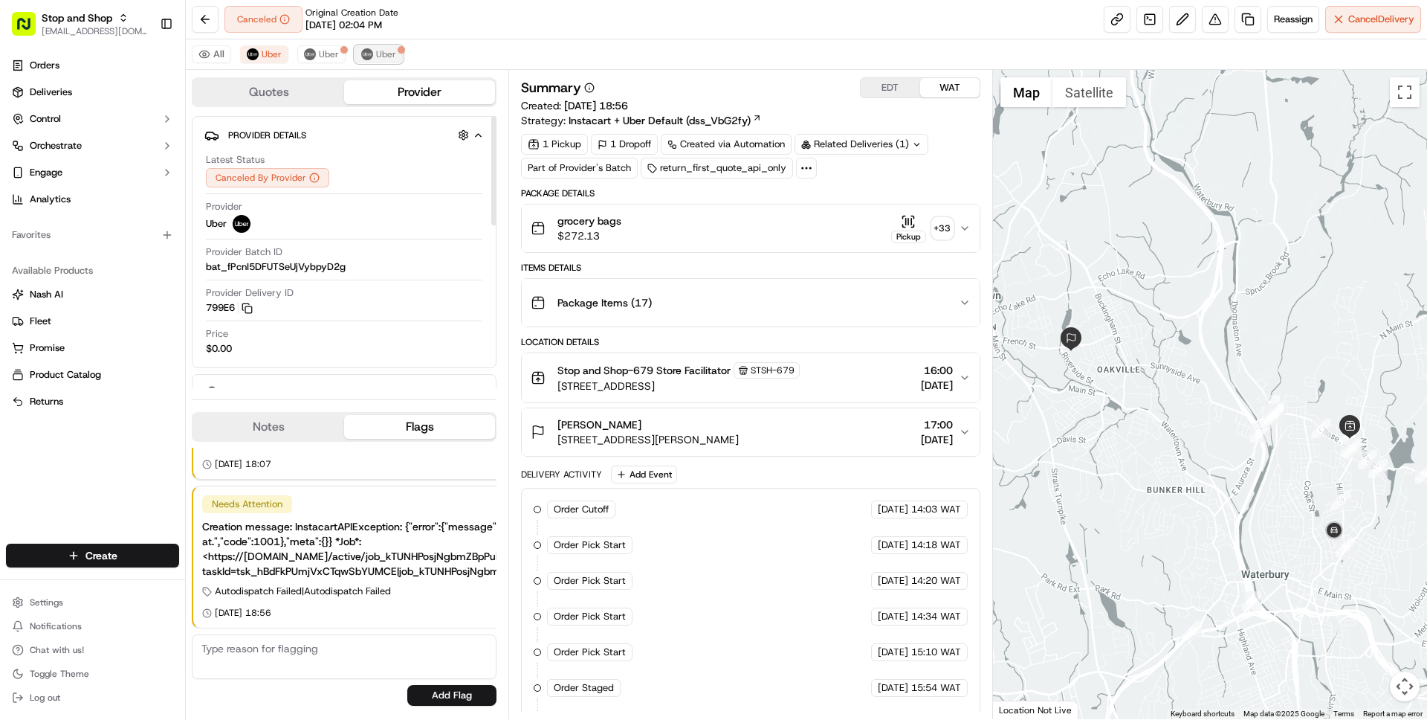
click at [376, 51] on span "Uber" at bounding box center [386, 54] width 20 height 12
click at [898, 85] on button "EDT" at bounding box center [890, 87] width 59 height 19
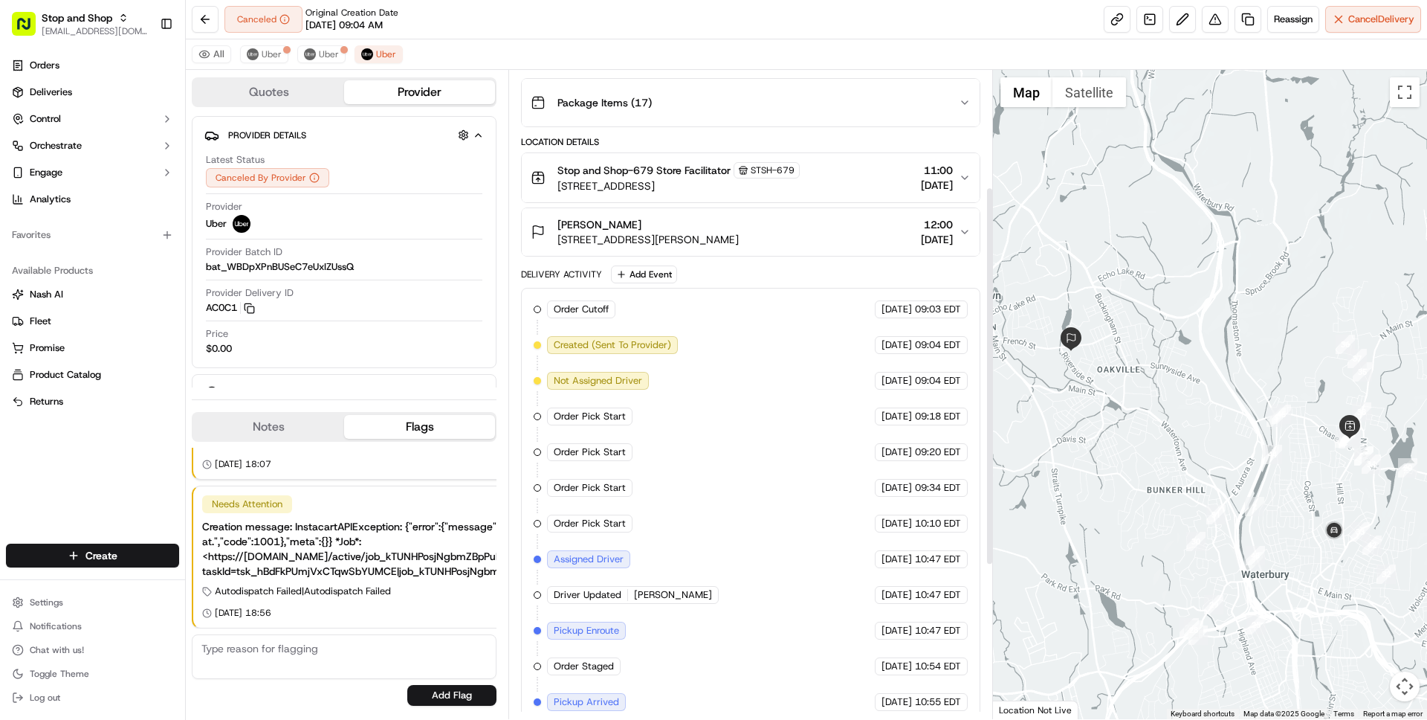
scroll to position [462, 0]
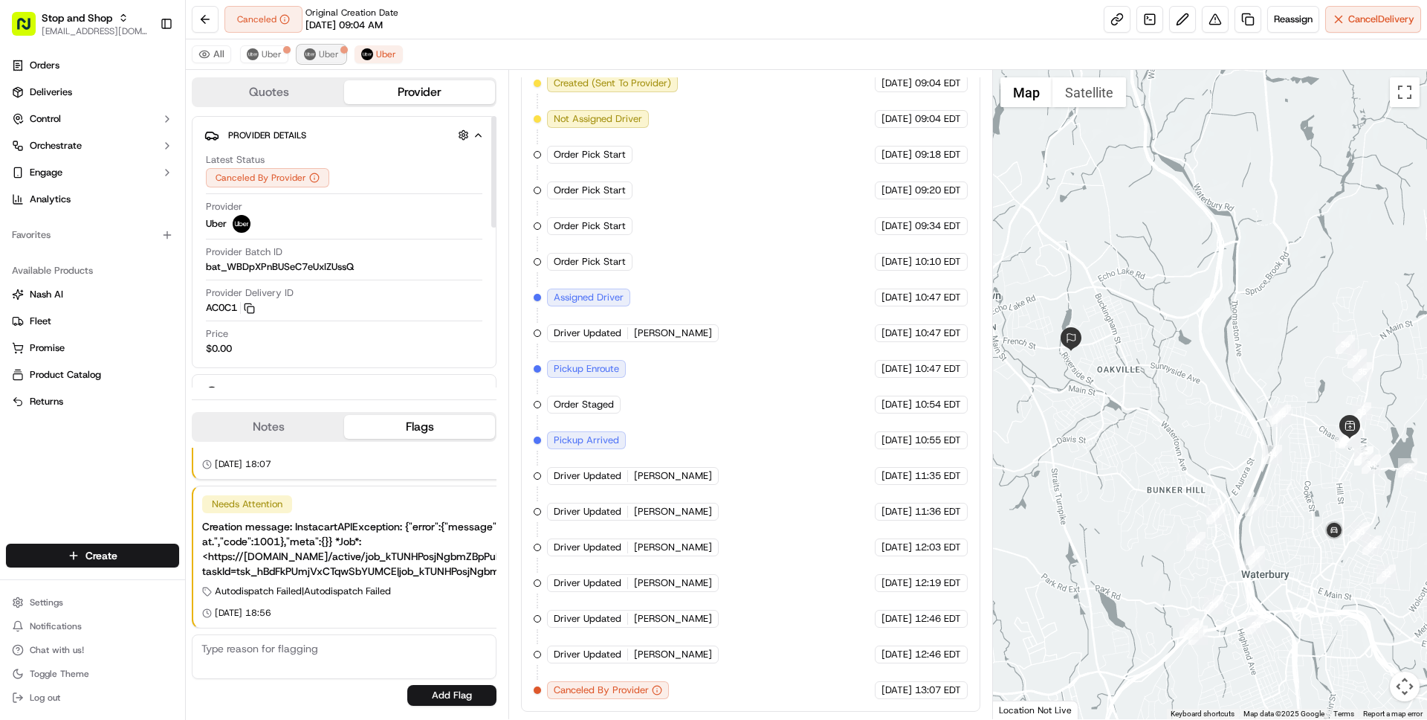
click at [319, 52] on span "Uber" at bounding box center [329, 54] width 20 height 12
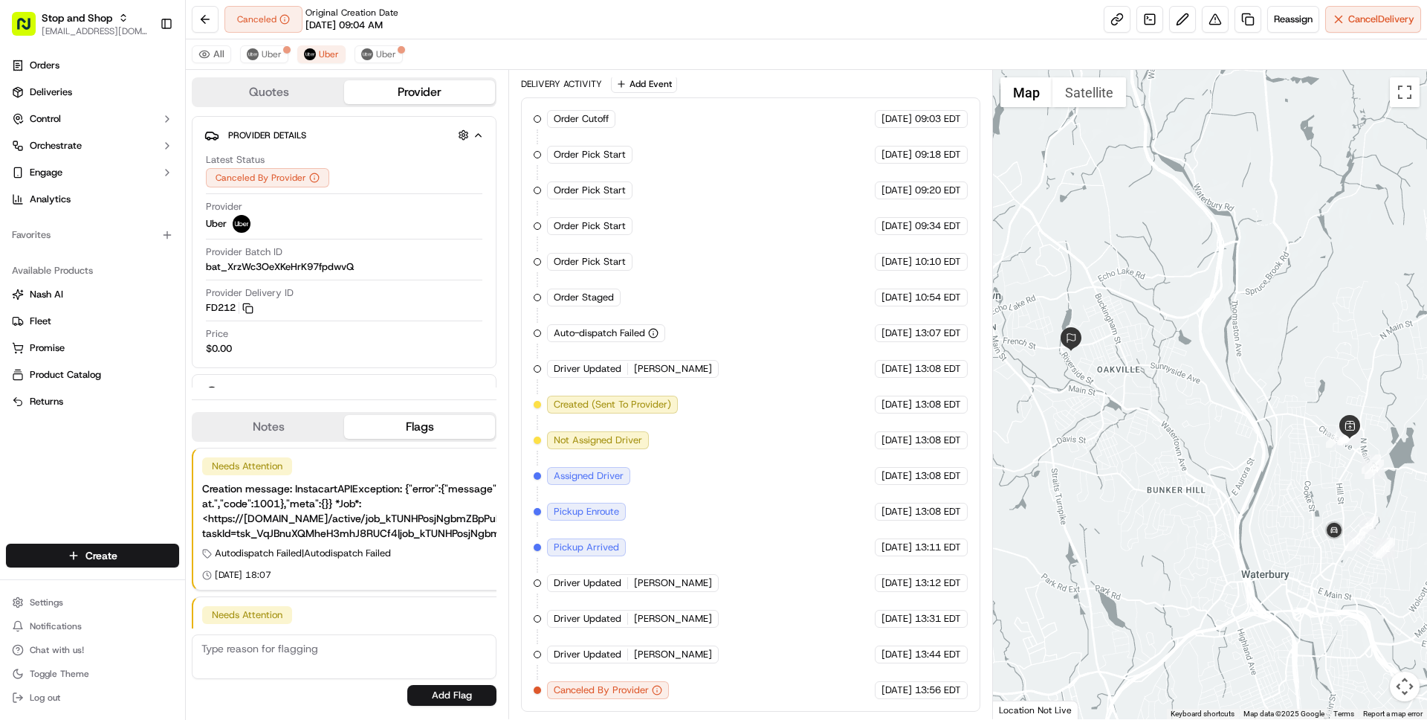
scroll to position [0, 0]
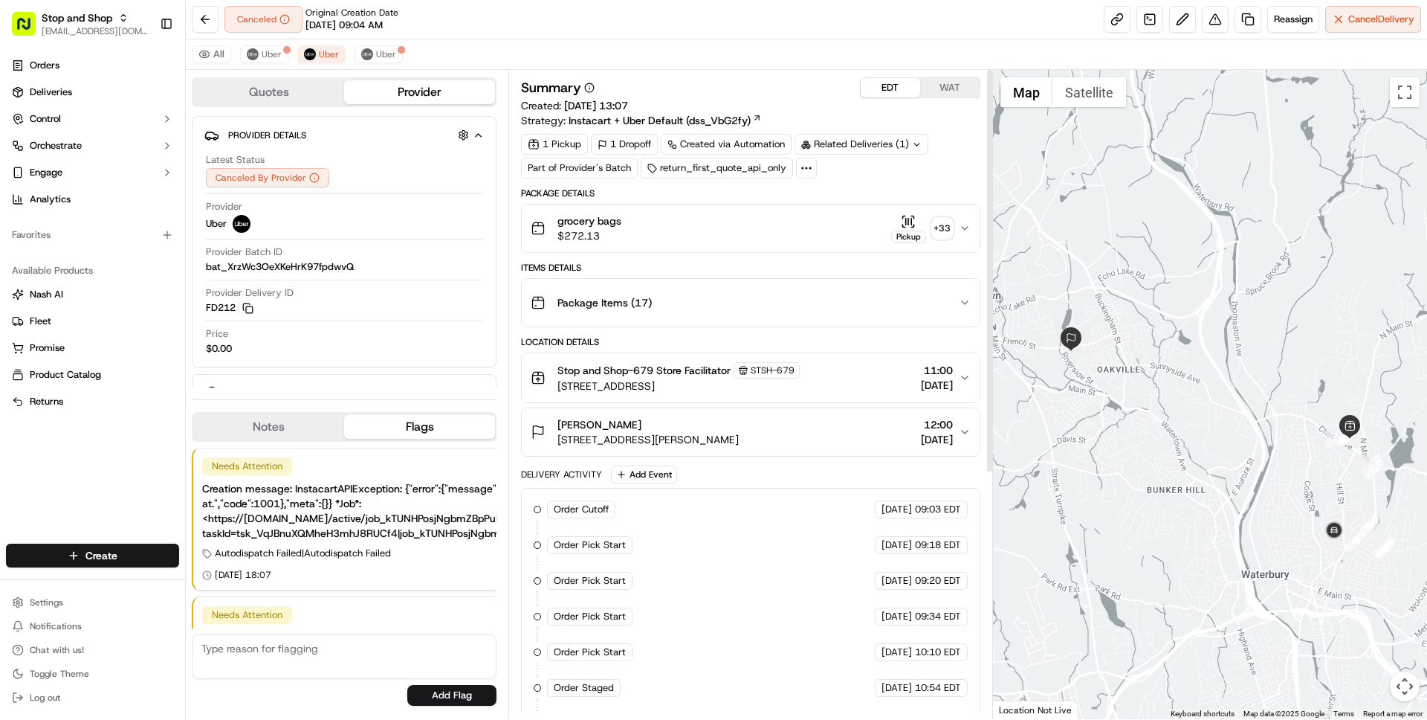
click at [945, 86] on button "WAT" at bounding box center [949, 87] width 59 height 19
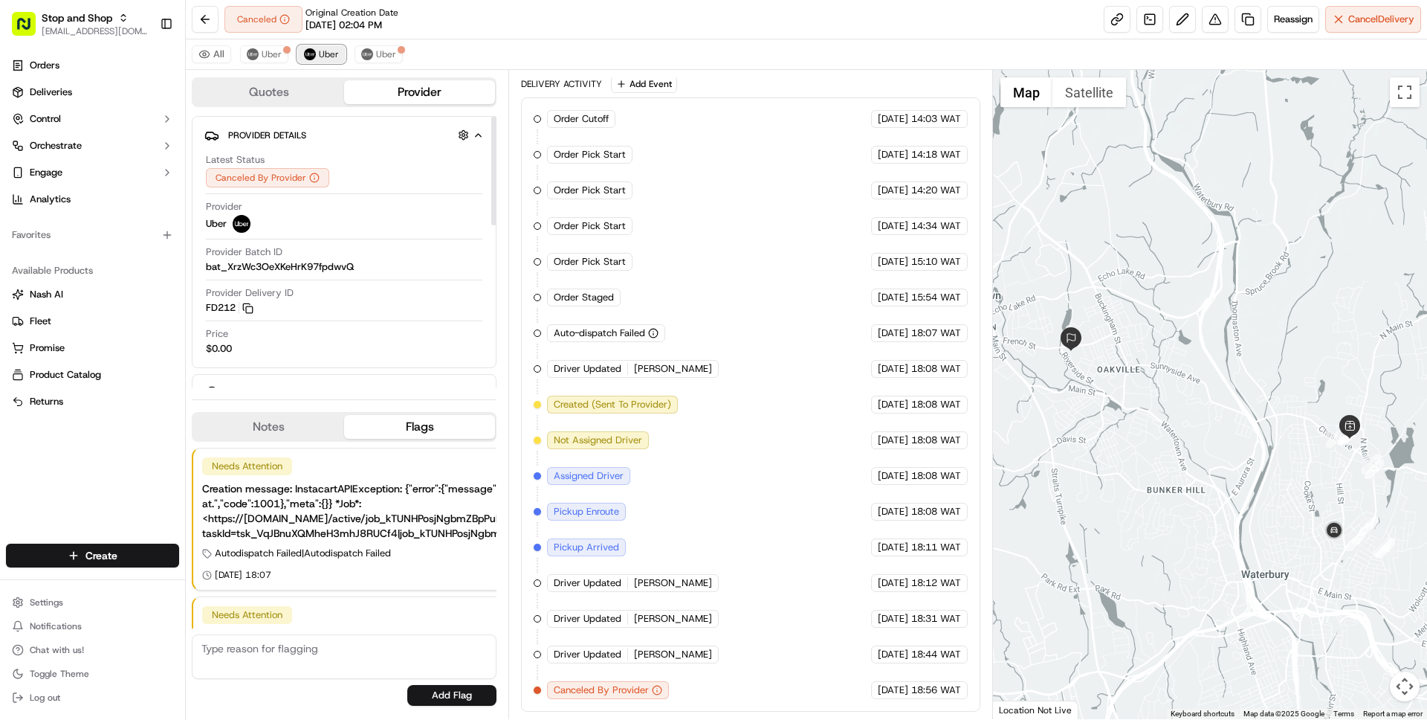
click at [315, 49] on button "Uber" at bounding box center [321, 54] width 48 height 18
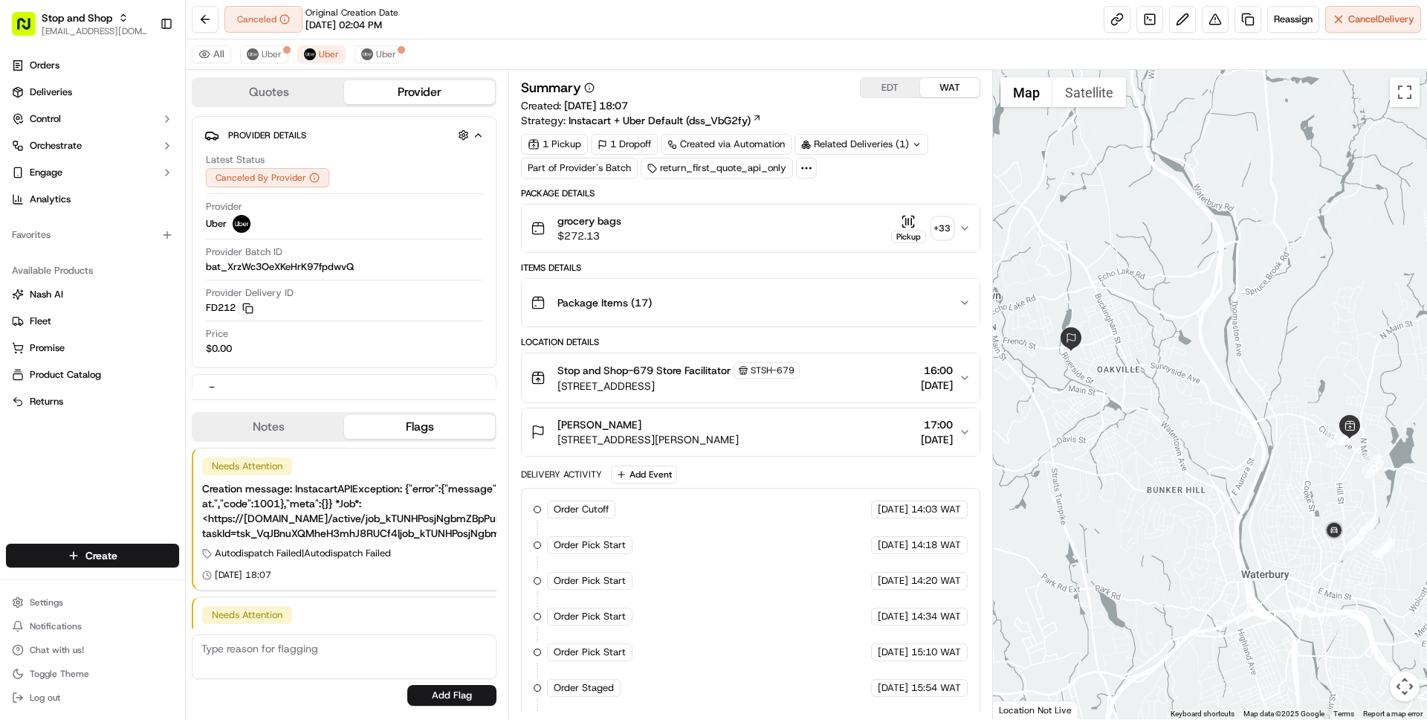
click at [706, 380] on span "[STREET_ADDRESS]" at bounding box center [679, 385] width 242 height 15
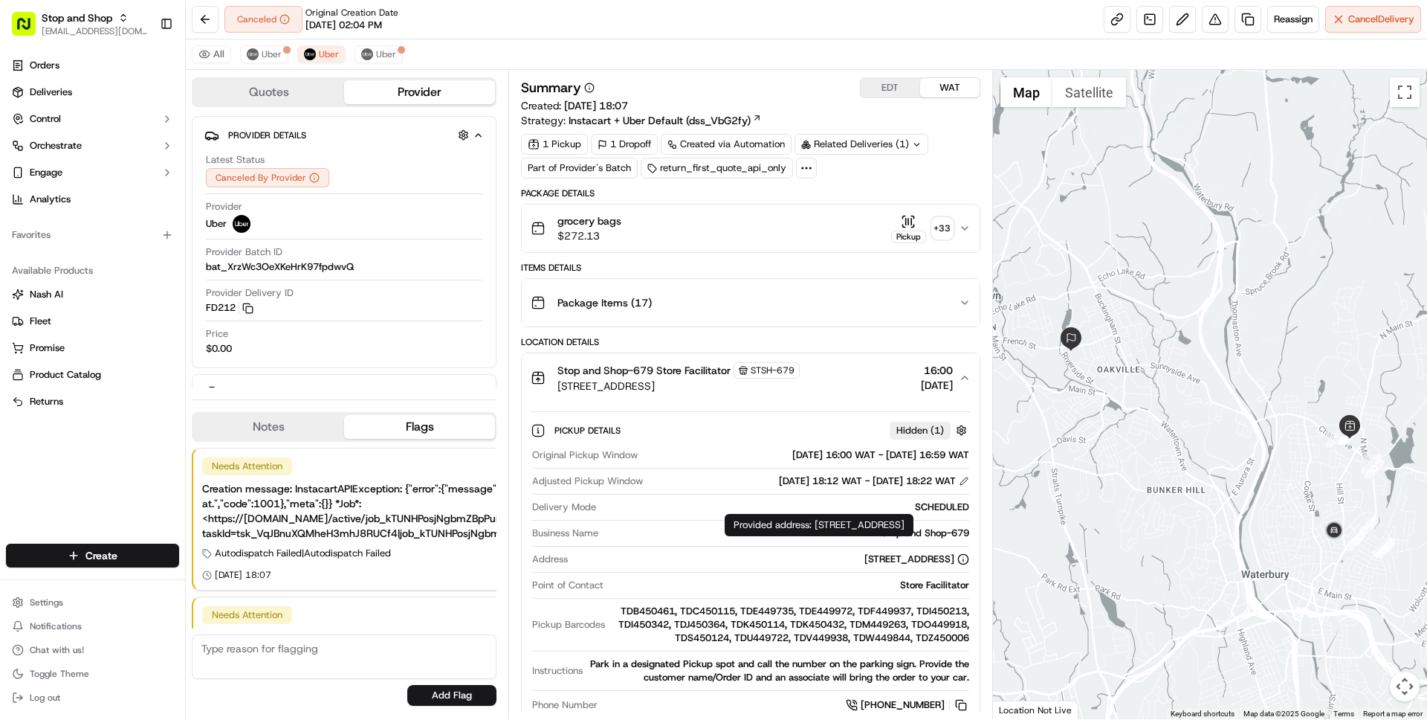
click at [819, 525] on div "Provided address: [STREET_ADDRESS] Provided address: [STREET_ADDRESS]" at bounding box center [819, 525] width 189 height 22
drag, startPoint x: 819, startPoint y: 525, endPoint x: 819, endPoint y: 538, distance: 12.6
click at [819, 536] on div "Provided address: [STREET_ADDRESS] Provided address: [STREET_ADDRESS]" at bounding box center [819, 525] width 189 height 22
copy div "[STREET_ADDRESS]"
click at [856, 387] on div "Stop and Shop-679 Store Facilitator STSH-679 [STREET_ADDRESS] 16:00 [DATE]" at bounding box center [744, 377] width 427 height 31
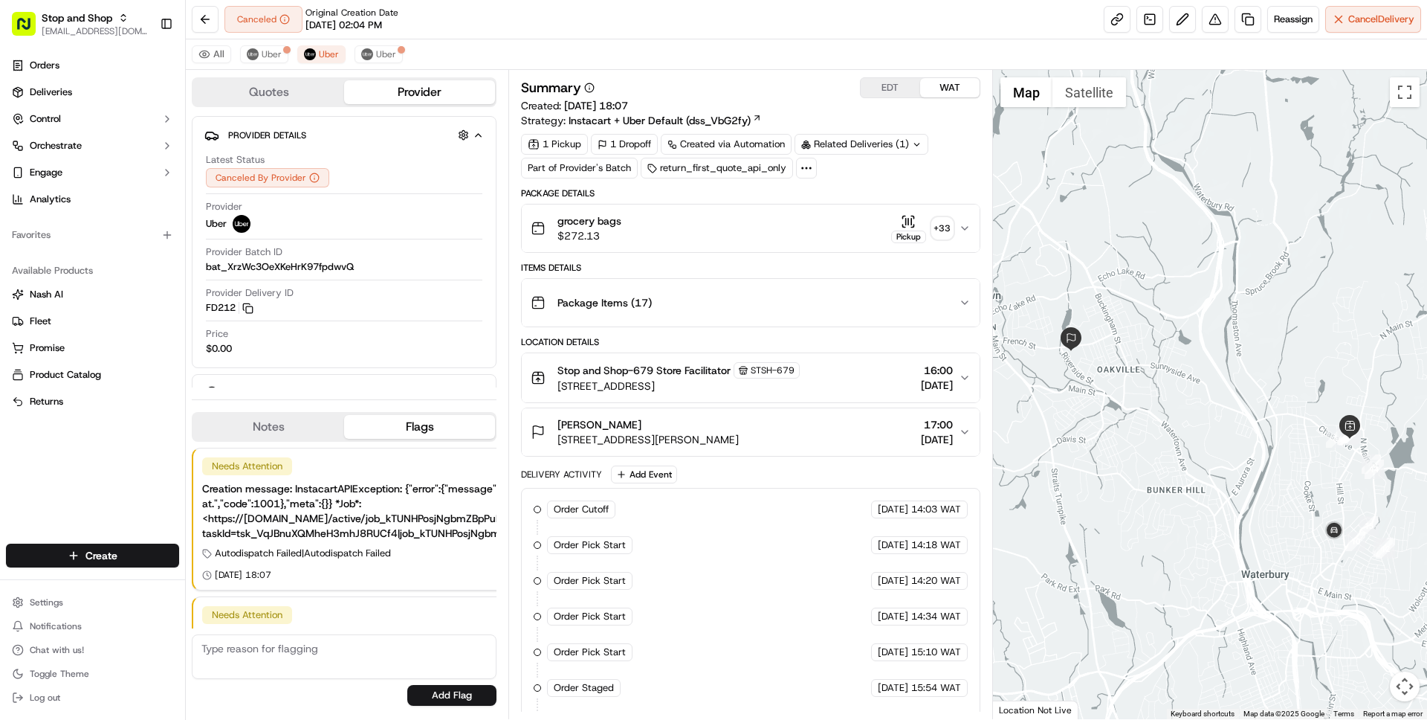
click at [833, 433] on div "[PERSON_NAME] [STREET_ADDRESS][PERSON_NAME] 17:00 [DATE]" at bounding box center [744, 432] width 427 height 30
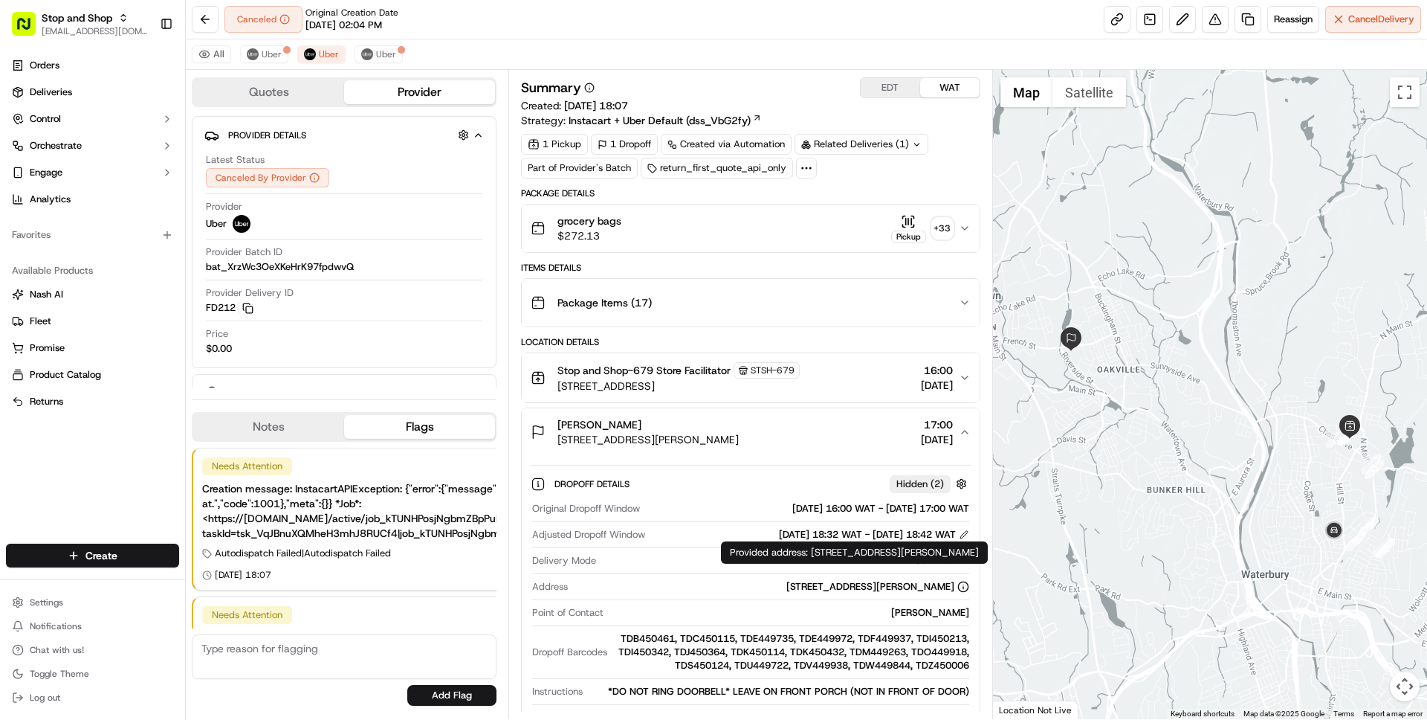
click at [816, 551] on div "Provided address: [STREET_ADDRESS][PERSON_NAME] Provided address: [STREET_ADDRE…" at bounding box center [854, 552] width 267 height 22
drag, startPoint x: 816, startPoint y: 551, endPoint x: 816, endPoint y: 561, distance: 10.4
click at [816, 561] on div "Provided address: [STREET_ADDRESS][PERSON_NAME] Provided address: [STREET_ADDRE…" at bounding box center [854, 552] width 267 height 22
copy div "[STREET_ADDRESS][PERSON_NAME]"
click at [822, 224] on div "grocery bags $272.13 Pickup + 33" at bounding box center [744, 228] width 427 height 30
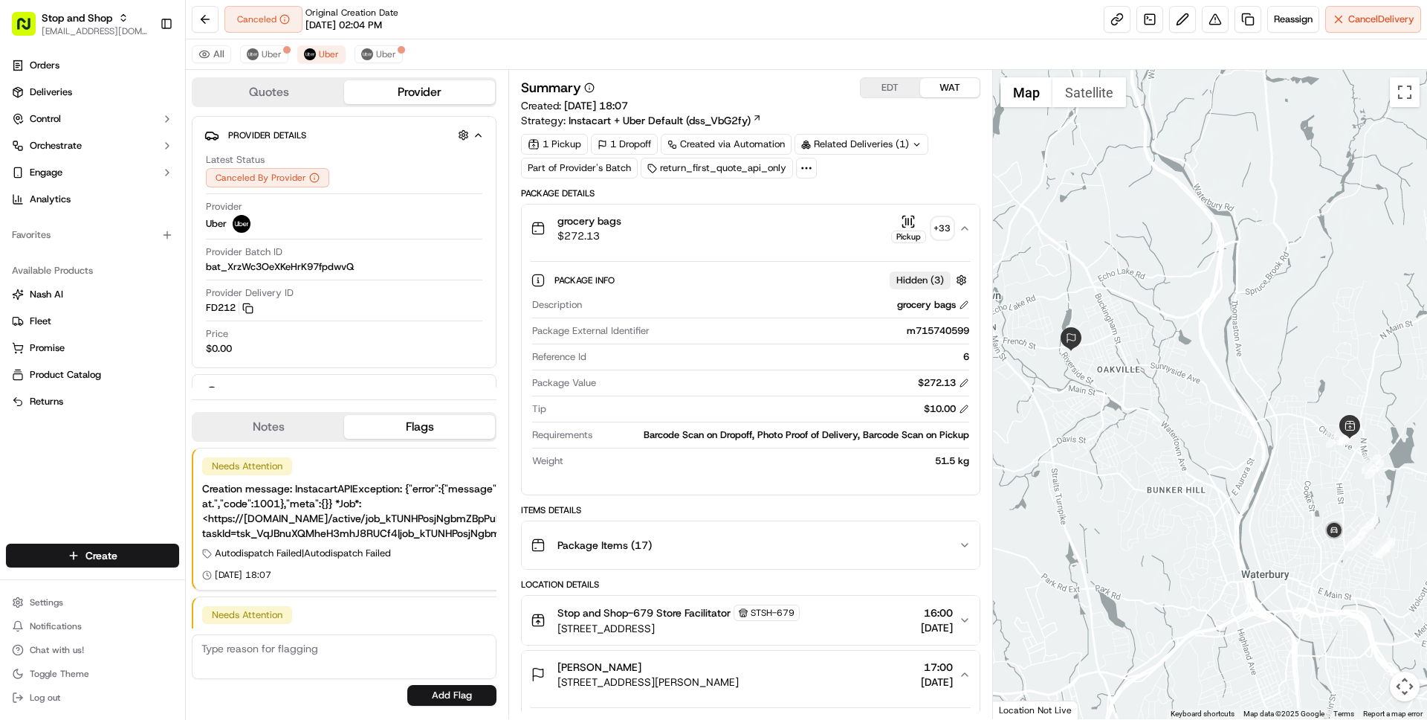
click at [822, 224] on div "grocery bags $272.13 Pickup + 33" at bounding box center [744, 228] width 427 height 30
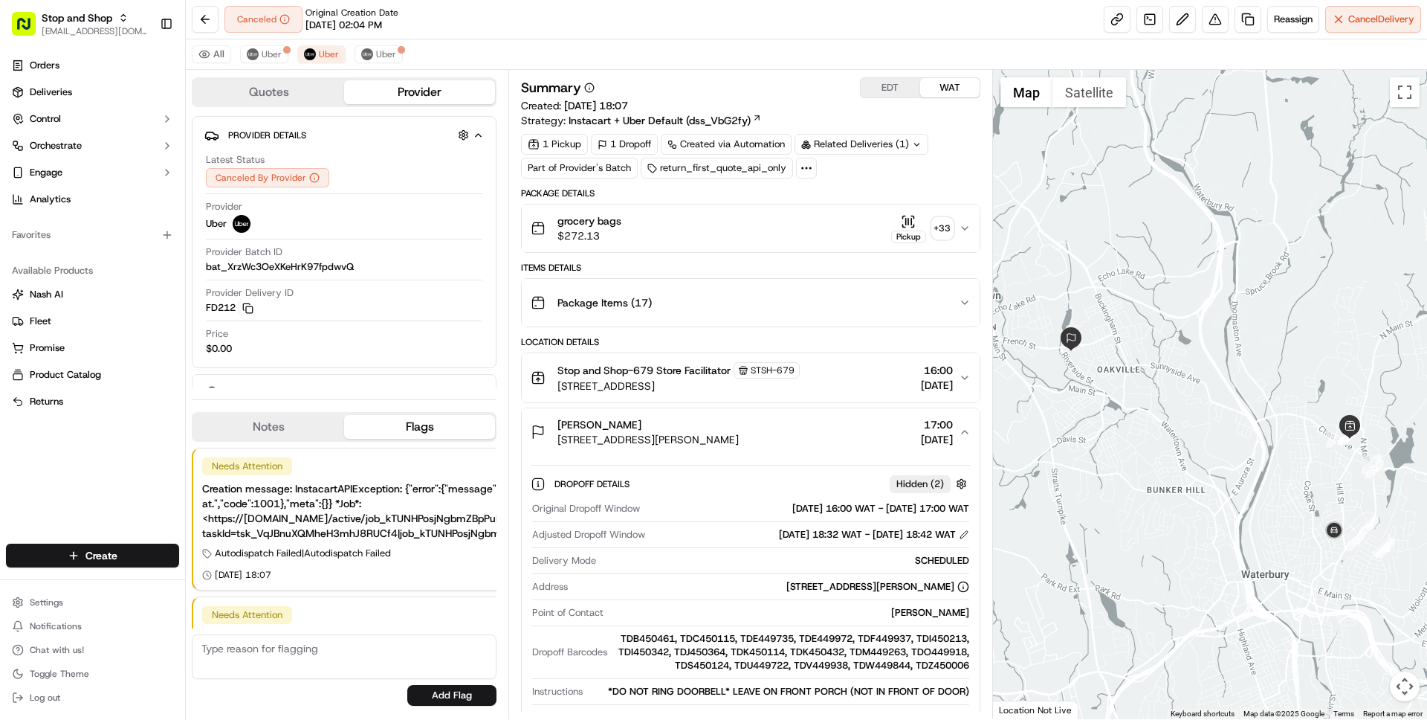
click at [921, 378] on span "[DATE]" at bounding box center [937, 385] width 32 height 15
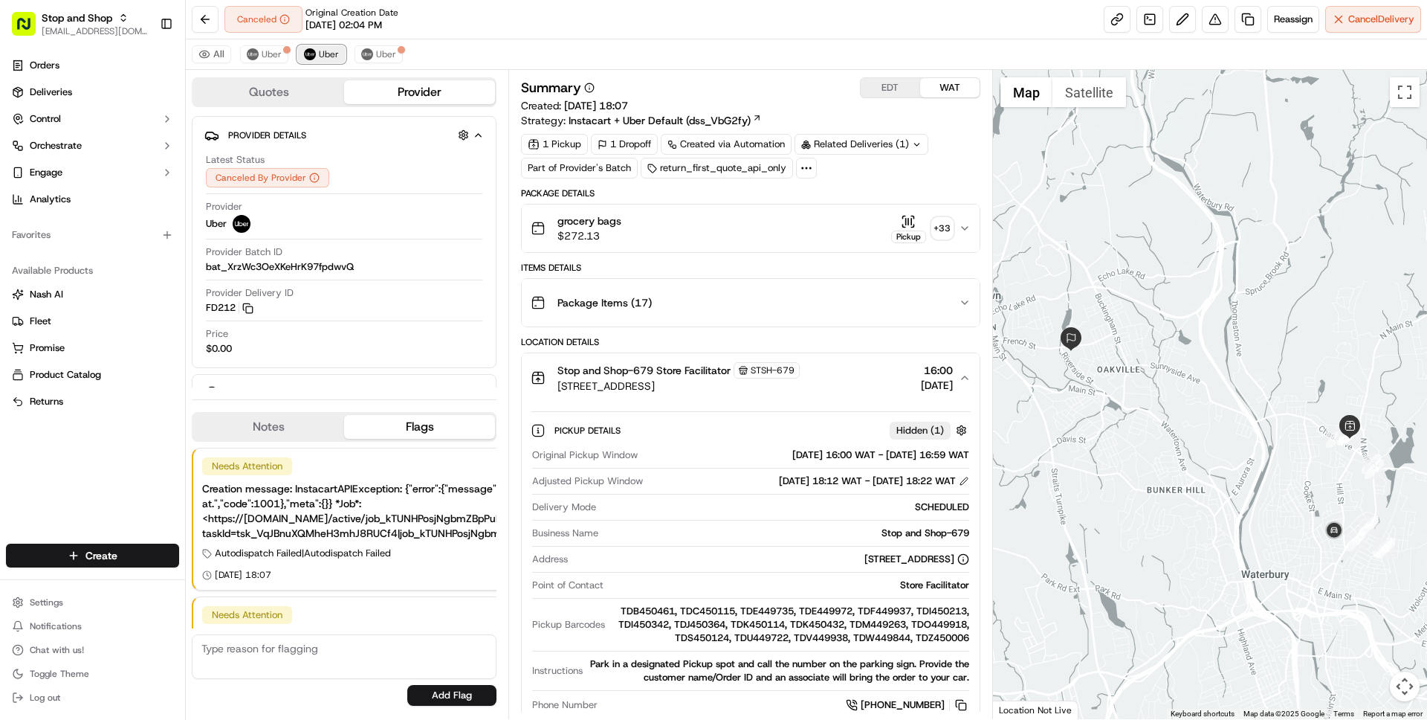
click at [323, 56] on span "Uber" at bounding box center [329, 54] width 20 height 12
click at [856, 391] on div "Stop and Shop-679 Store Facilitator STSH-679 [STREET_ADDRESS] 16:00 [DATE]" at bounding box center [744, 377] width 427 height 31
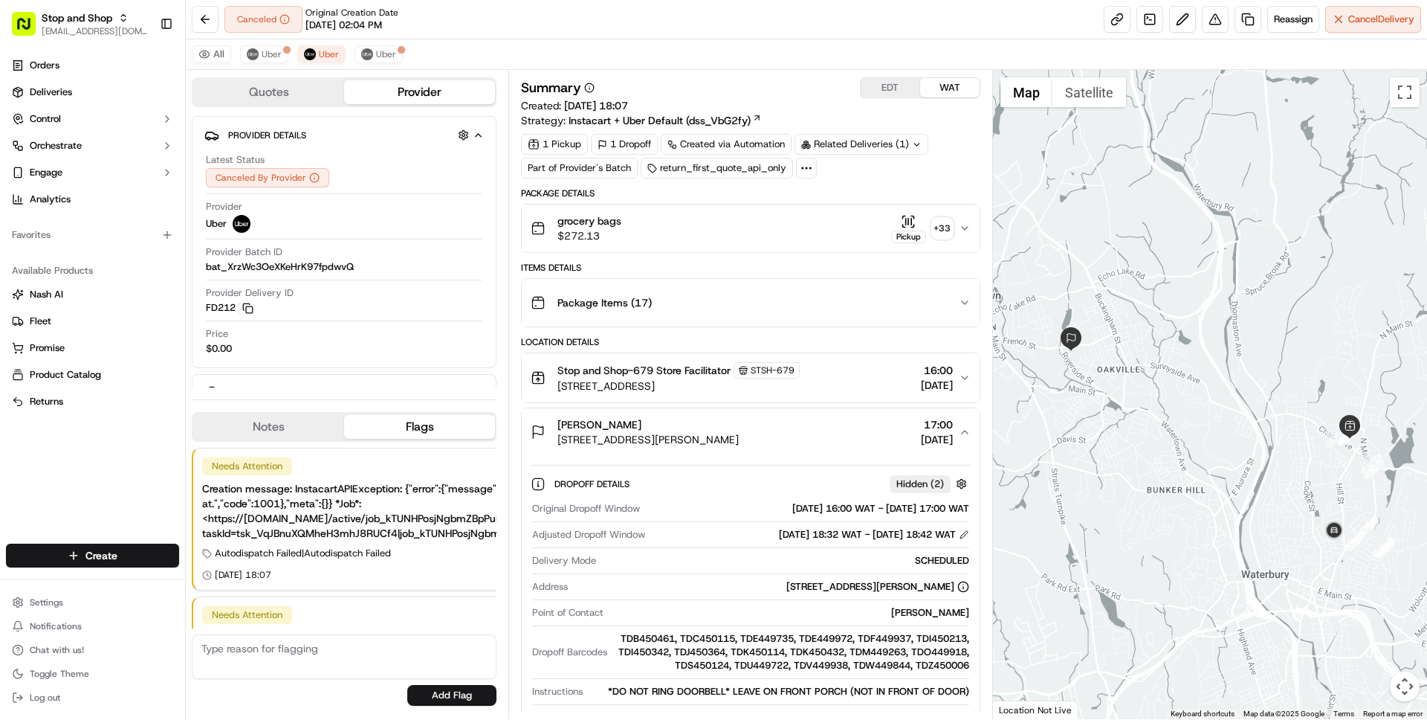
click at [833, 452] on button "[PERSON_NAME] [STREET_ADDRESS][PERSON_NAME] 17:00 [DATE]" at bounding box center [750, 432] width 457 height 48
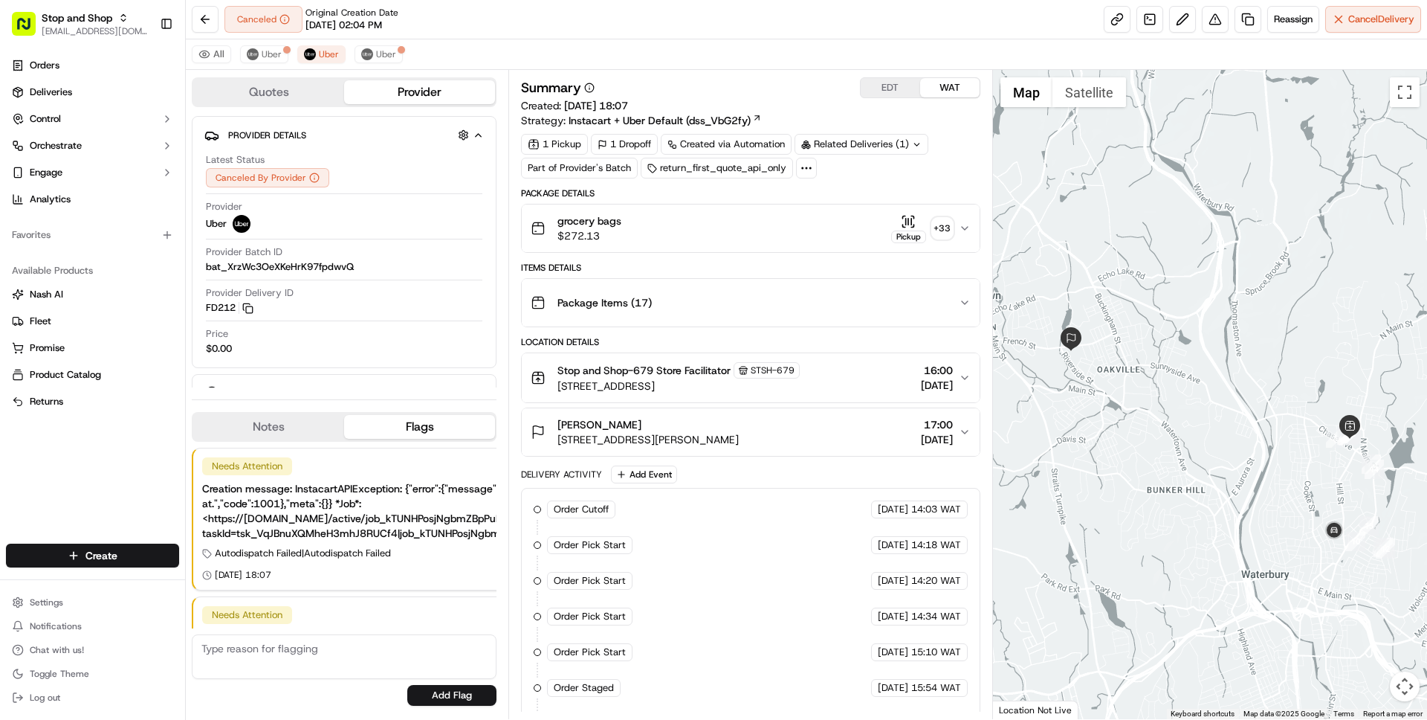
click at [833, 452] on button "[PERSON_NAME] [STREET_ADDRESS][PERSON_NAME] 17:00 [DATE]" at bounding box center [750, 432] width 457 height 48
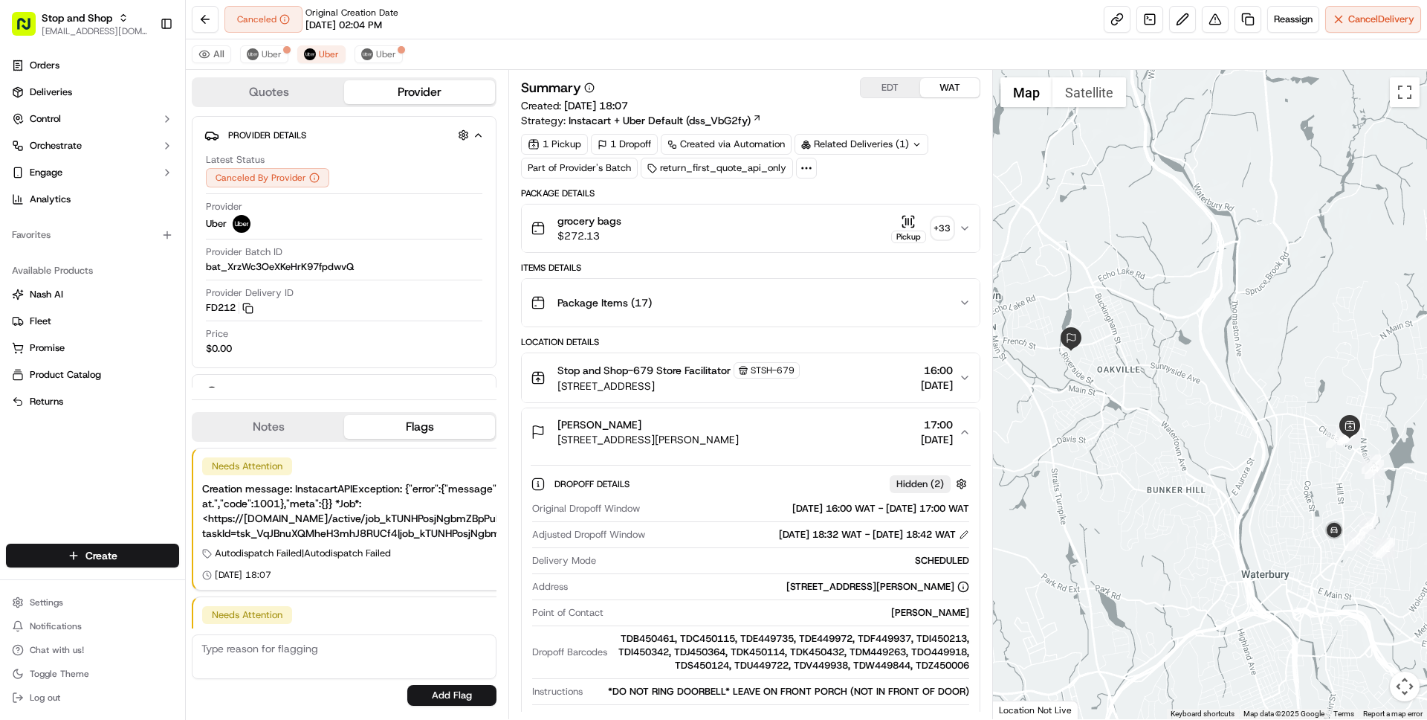
click at [839, 426] on div "[PERSON_NAME] [STREET_ADDRESS][PERSON_NAME] 17:00 [DATE]" at bounding box center [744, 432] width 427 height 30
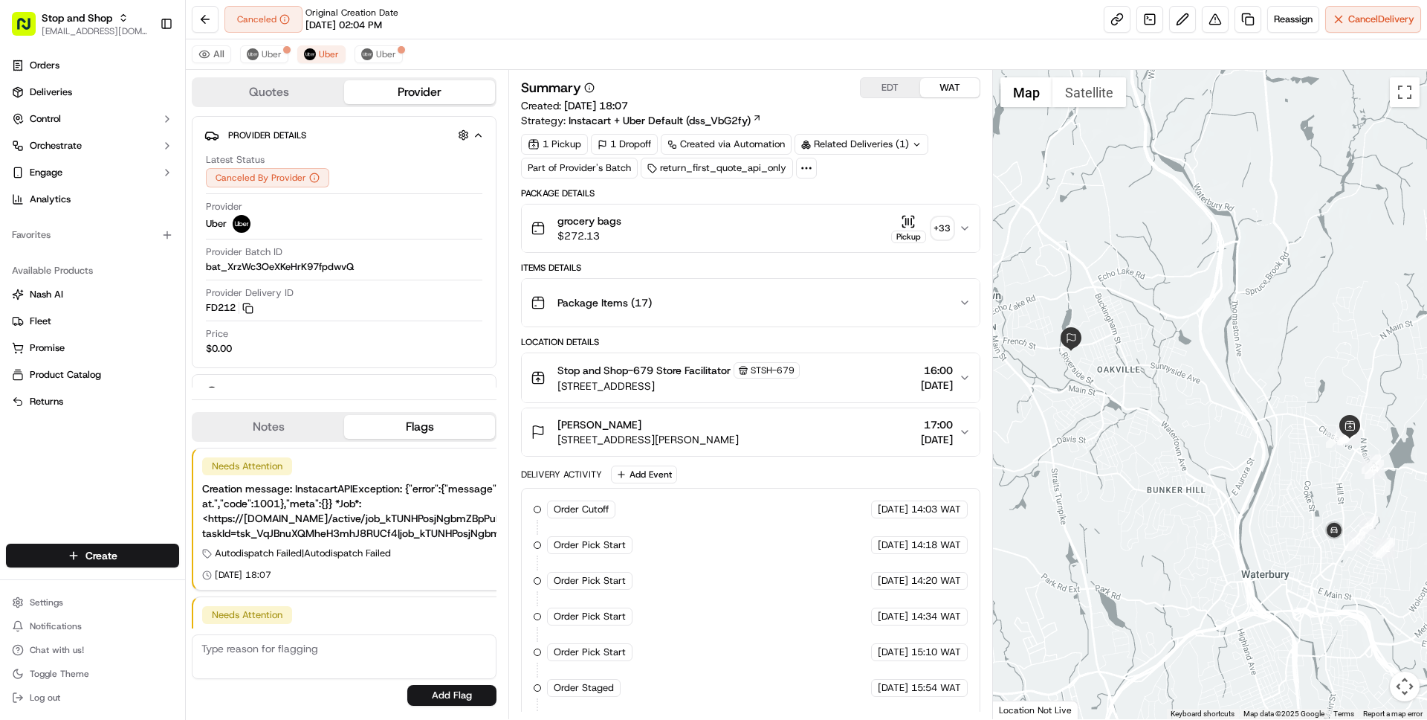
click at [739, 427] on div "[PERSON_NAME]" at bounding box center [648, 424] width 181 height 15
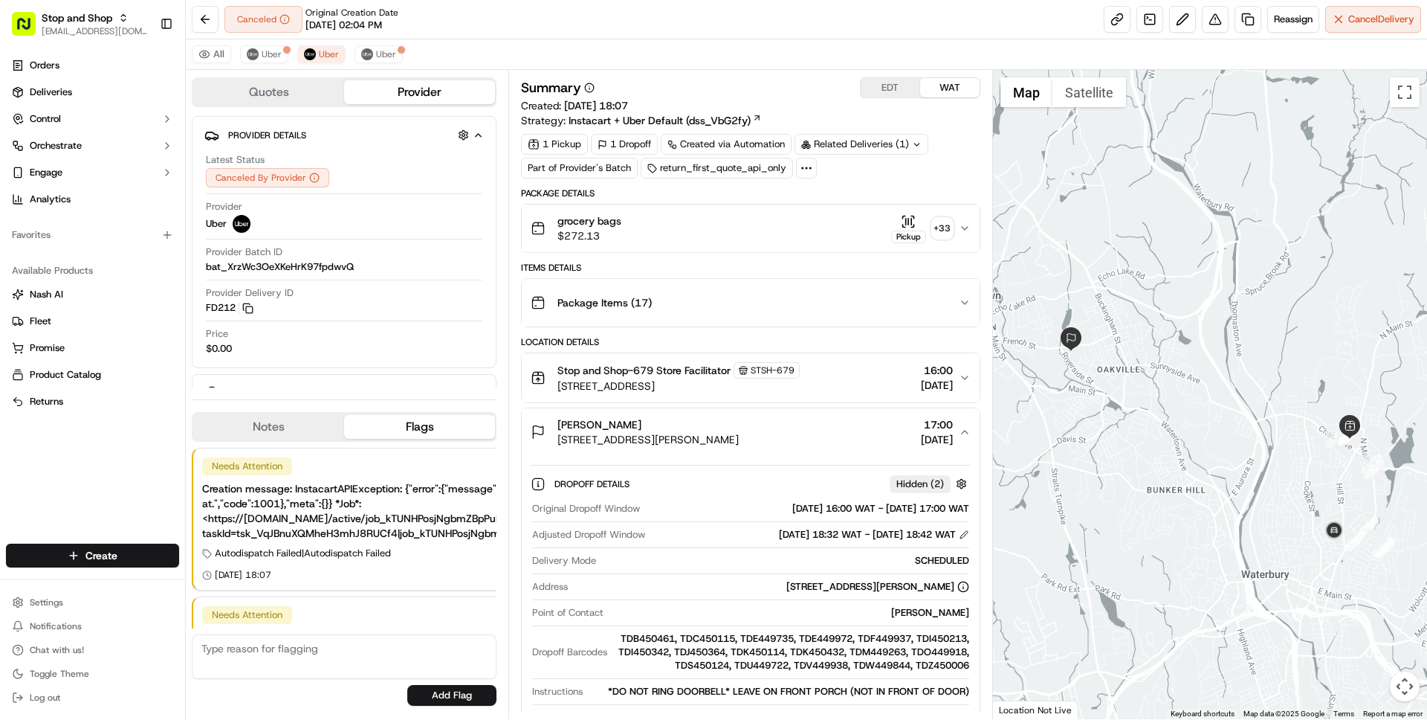
click at [739, 427] on div "[PERSON_NAME]" at bounding box center [648, 424] width 181 height 15
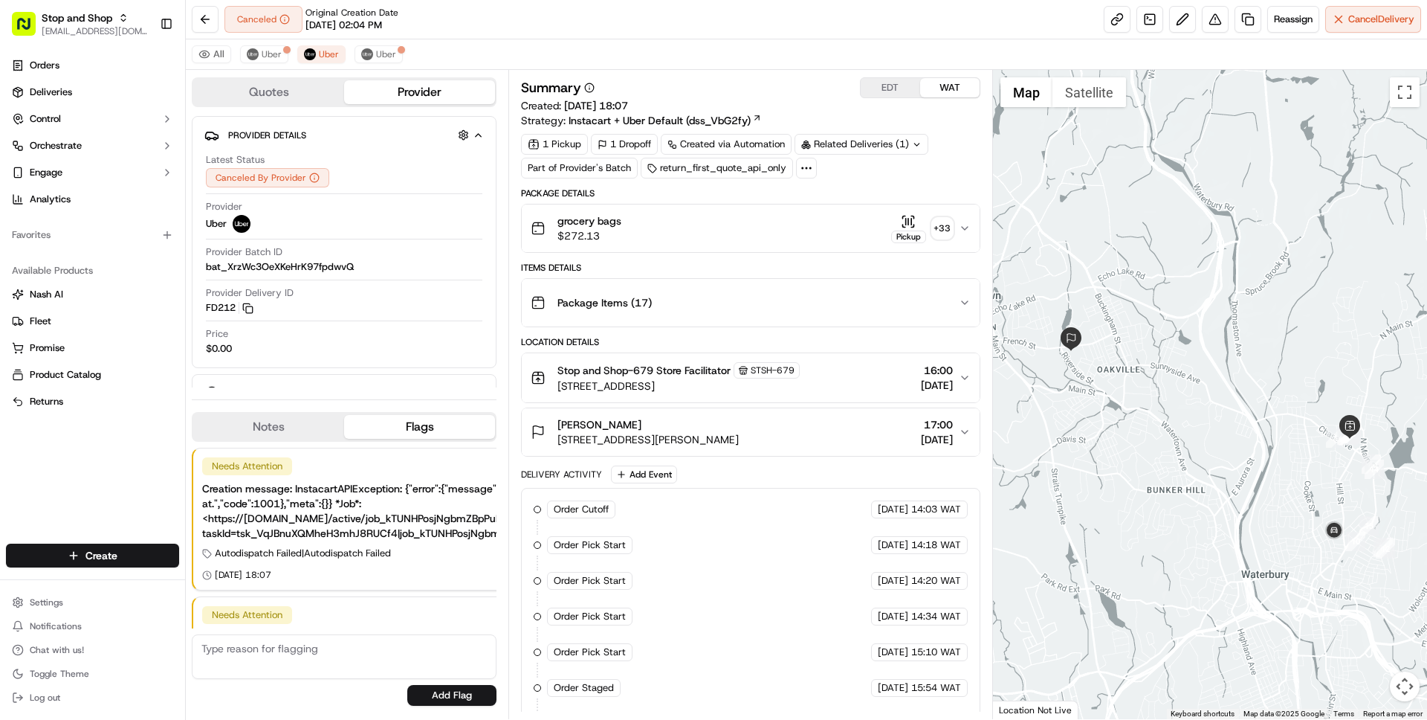
click at [691, 385] on span "[STREET_ADDRESS]" at bounding box center [679, 385] width 242 height 15
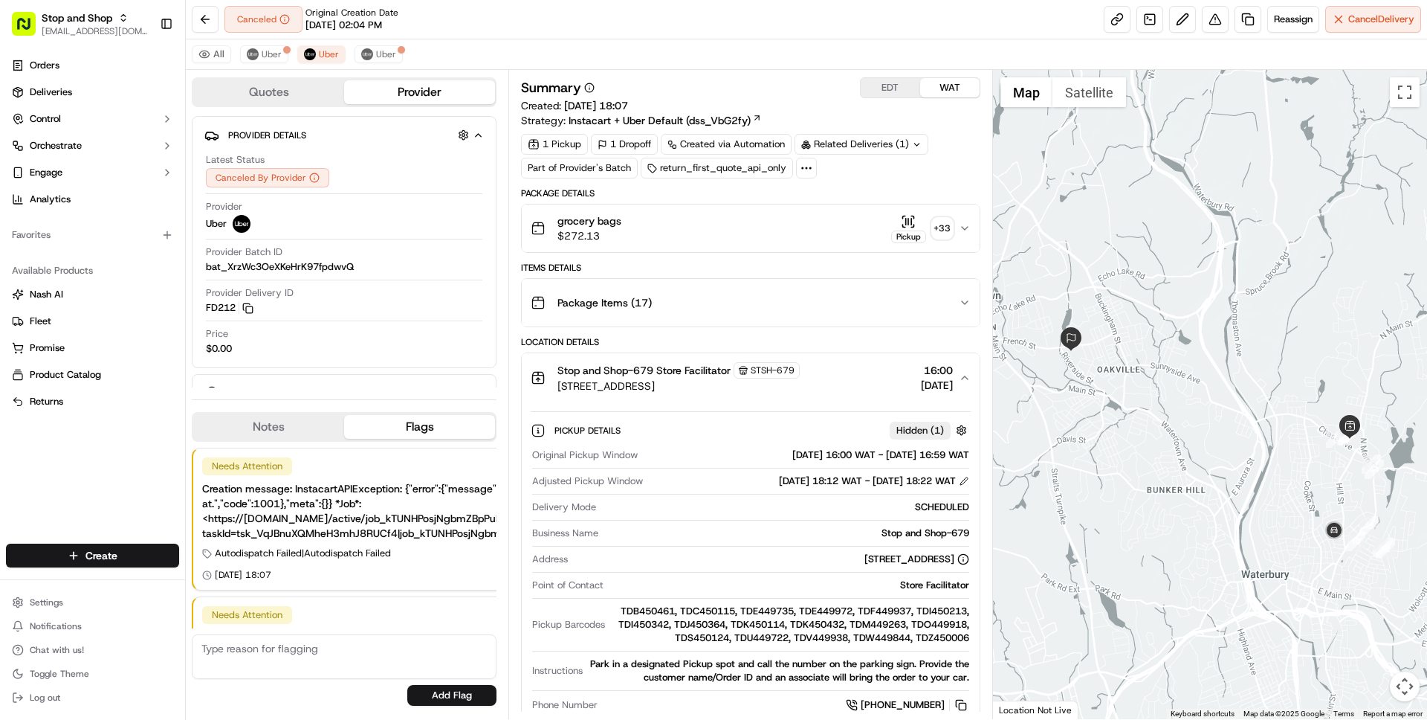
click at [691, 386] on span "[STREET_ADDRESS]" at bounding box center [679, 385] width 242 height 15
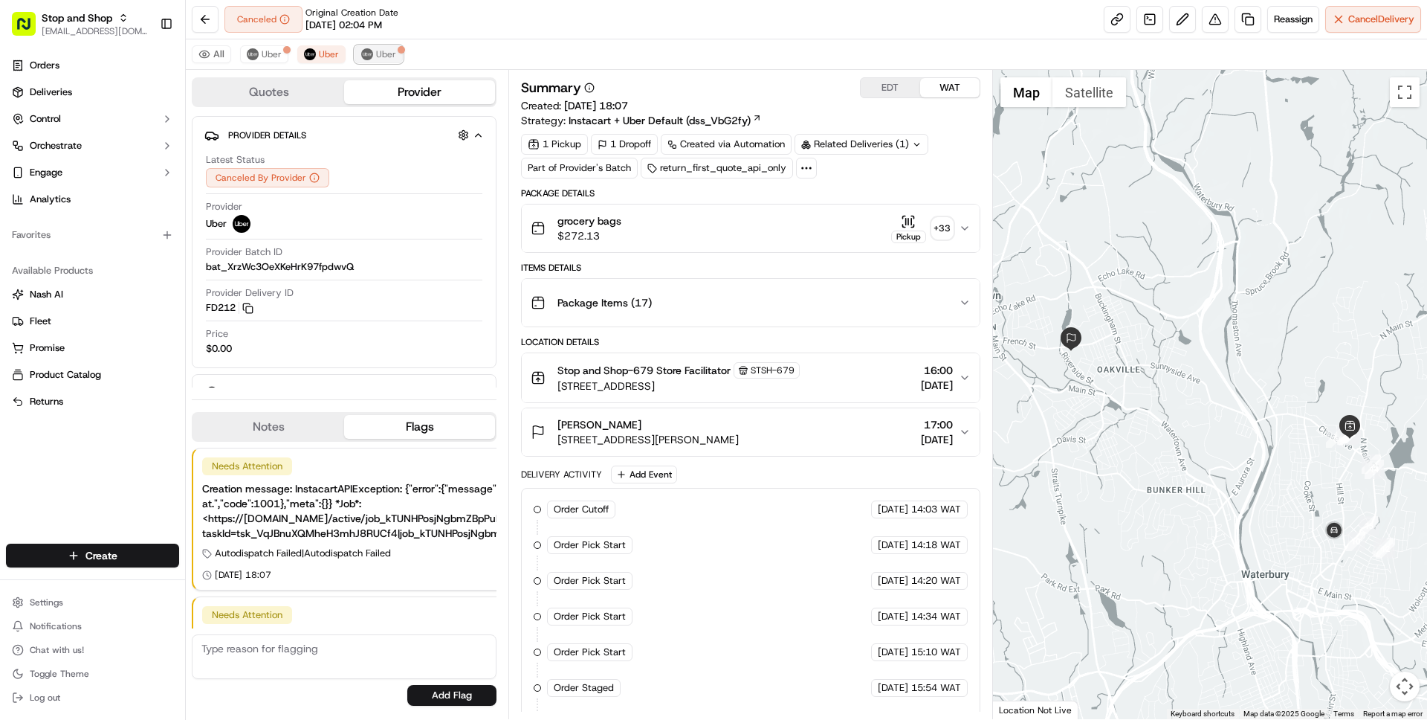
click at [386, 56] on span "Uber" at bounding box center [386, 54] width 20 height 12
click at [864, 375] on div "Stop and Shop-679 Store Facilitator STSH-679 [STREET_ADDRESS] 16:00 [DATE]" at bounding box center [744, 377] width 427 height 31
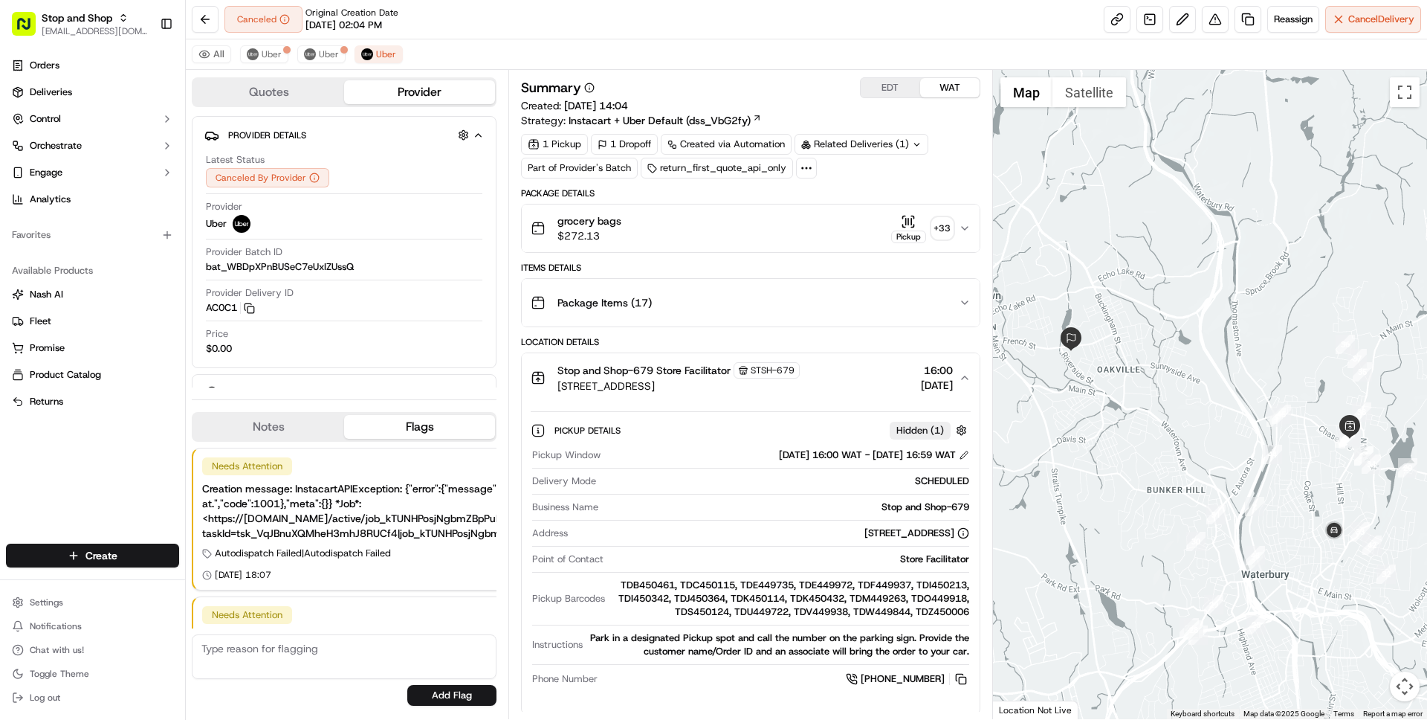
click at [864, 375] on div "Stop and Shop-679 Store Facilitator STSH-679 [STREET_ADDRESS] 16:00 [DATE]" at bounding box center [744, 377] width 427 height 31
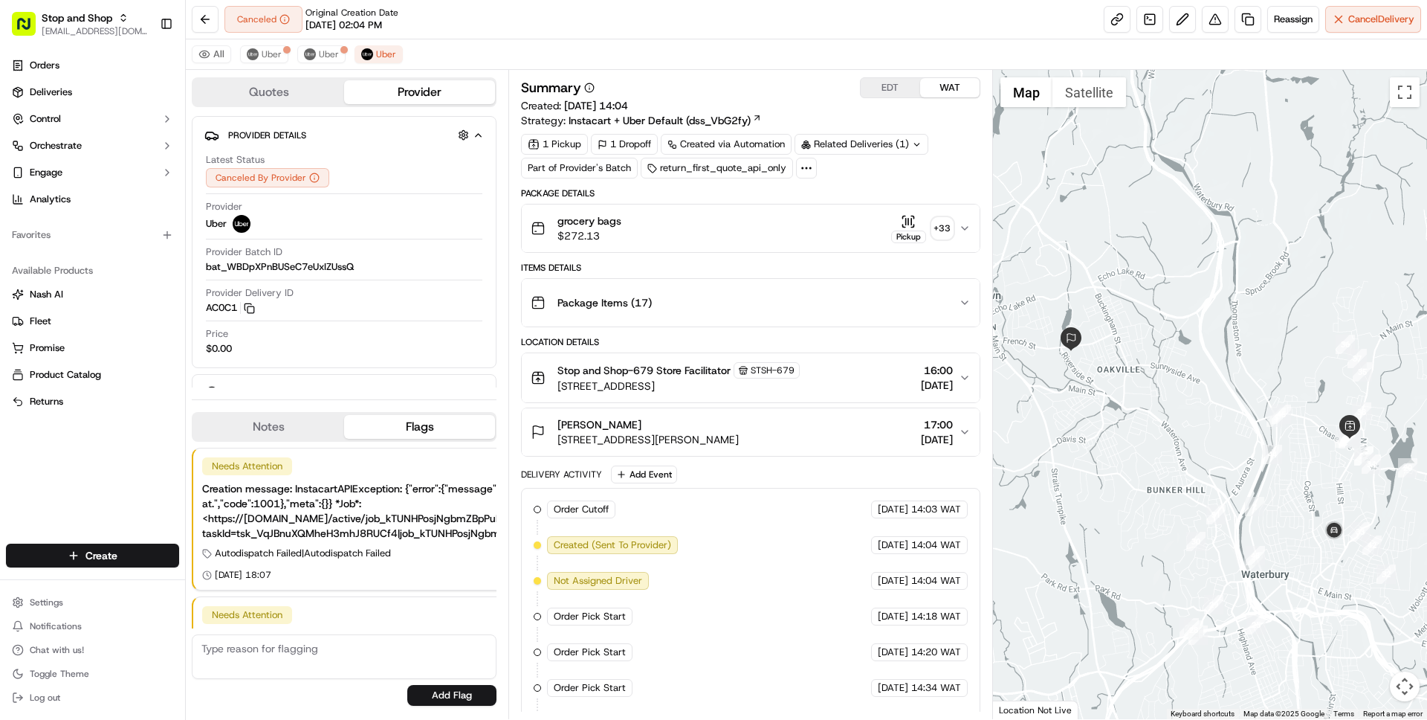
click at [873, 431] on div "[PERSON_NAME] [STREET_ADDRESS][PERSON_NAME] 17:00 [DATE]" at bounding box center [744, 432] width 427 height 30
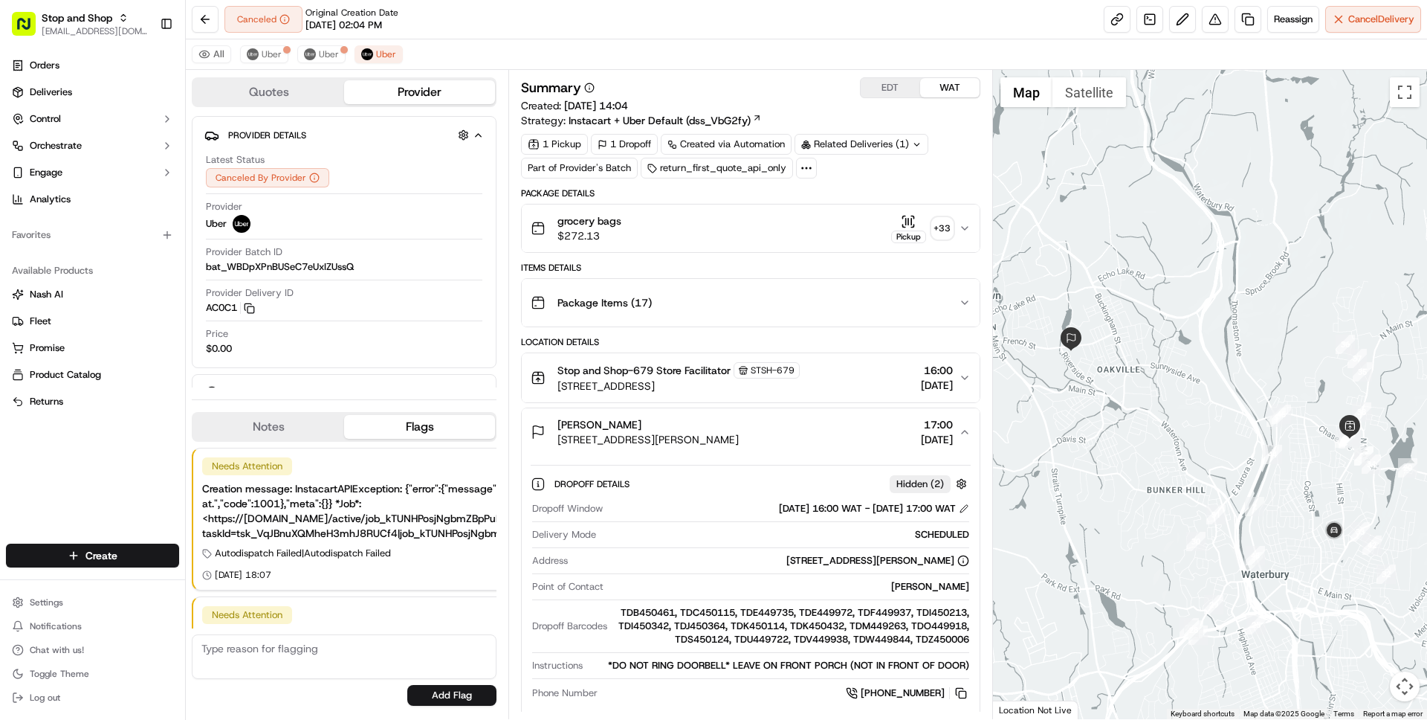
click at [873, 431] on div "[PERSON_NAME] [STREET_ADDRESS][PERSON_NAME] 17:00 [DATE]" at bounding box center [744, 432] width 427 height 30
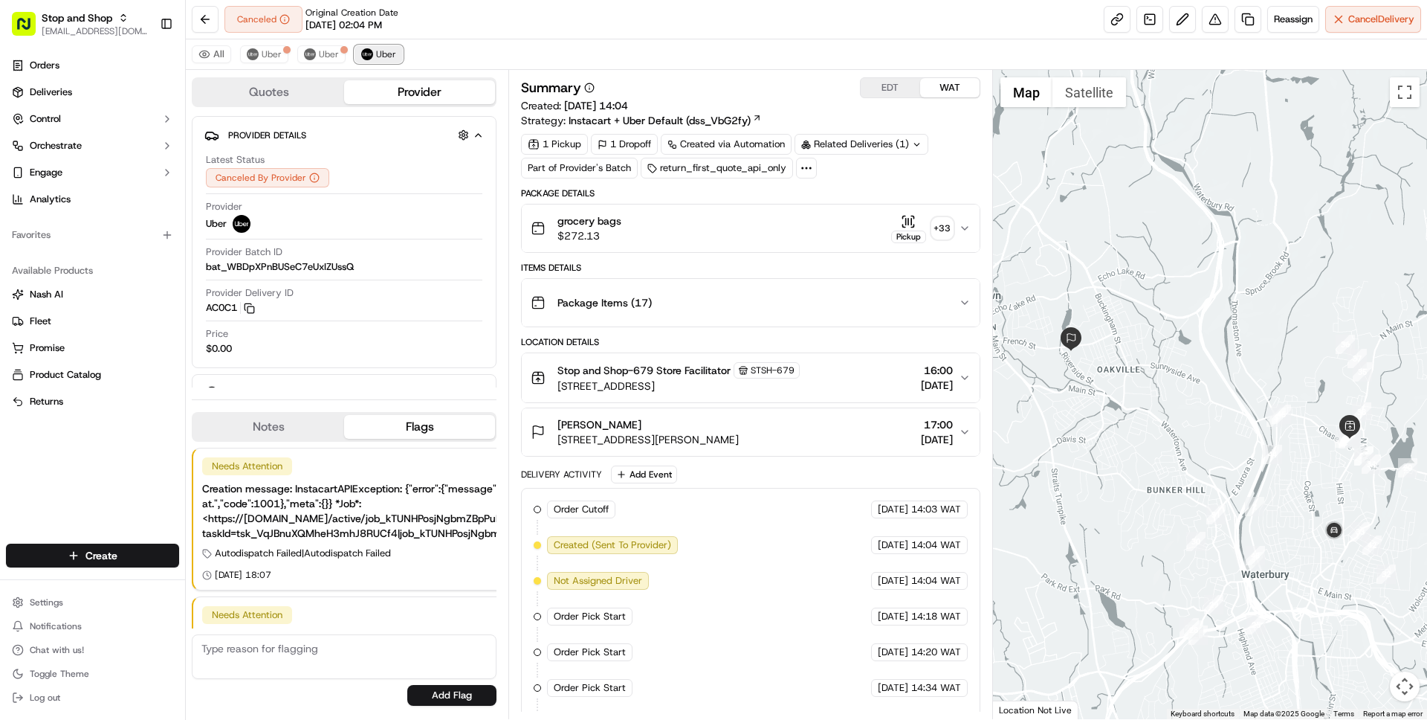
click at [386, 57] on span "Uber" at bounding box center [386, 54] width 20 height 12
click at [851, 380] on div "Stop and Shop-679 Store Facilitator STSH-679 [STREET_ADDRESS] 16:00 [DATE]" at bounding box center [744, 377] width 427 height 31
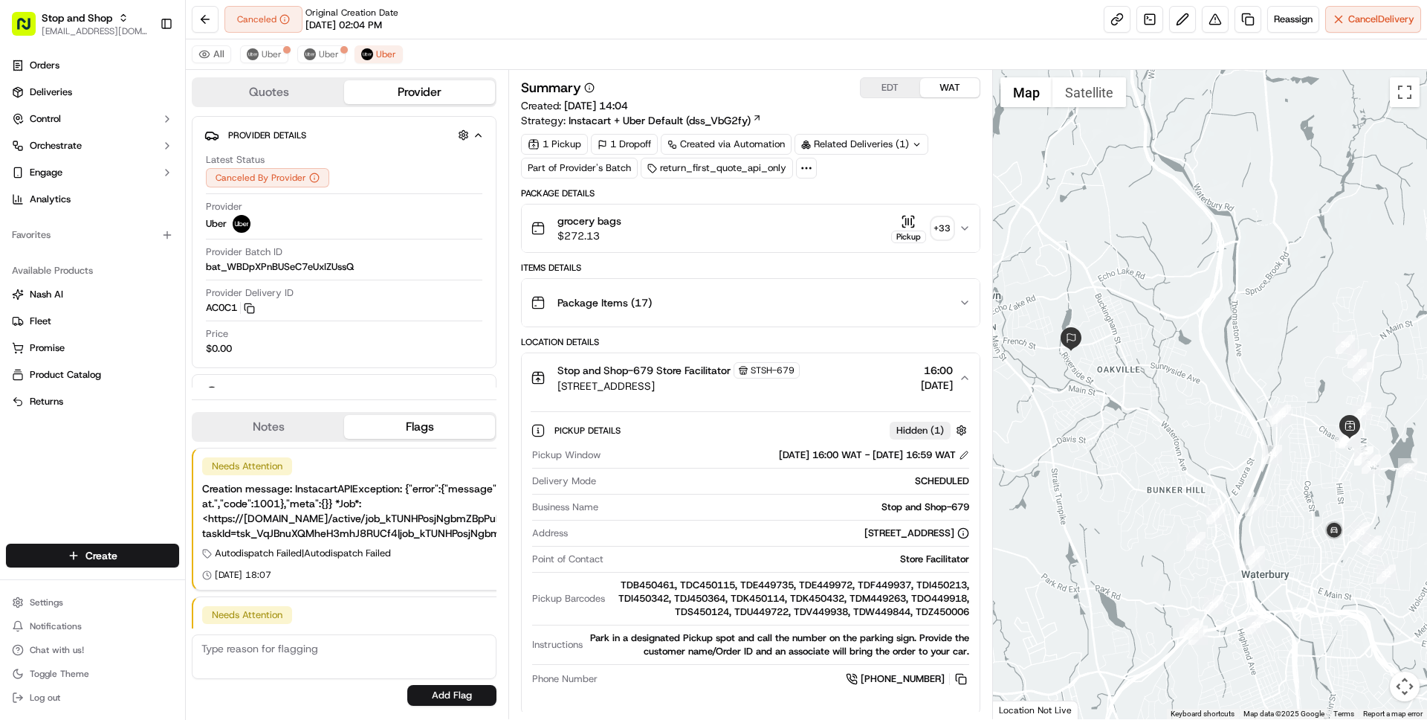
click at [851, 380] on div "Stop and Shop-679 Store Facilitator STSH-679 [STREET_ADDRESS] 16:00 [DATE]" at bounding box center [744, 377] width 427 height 31
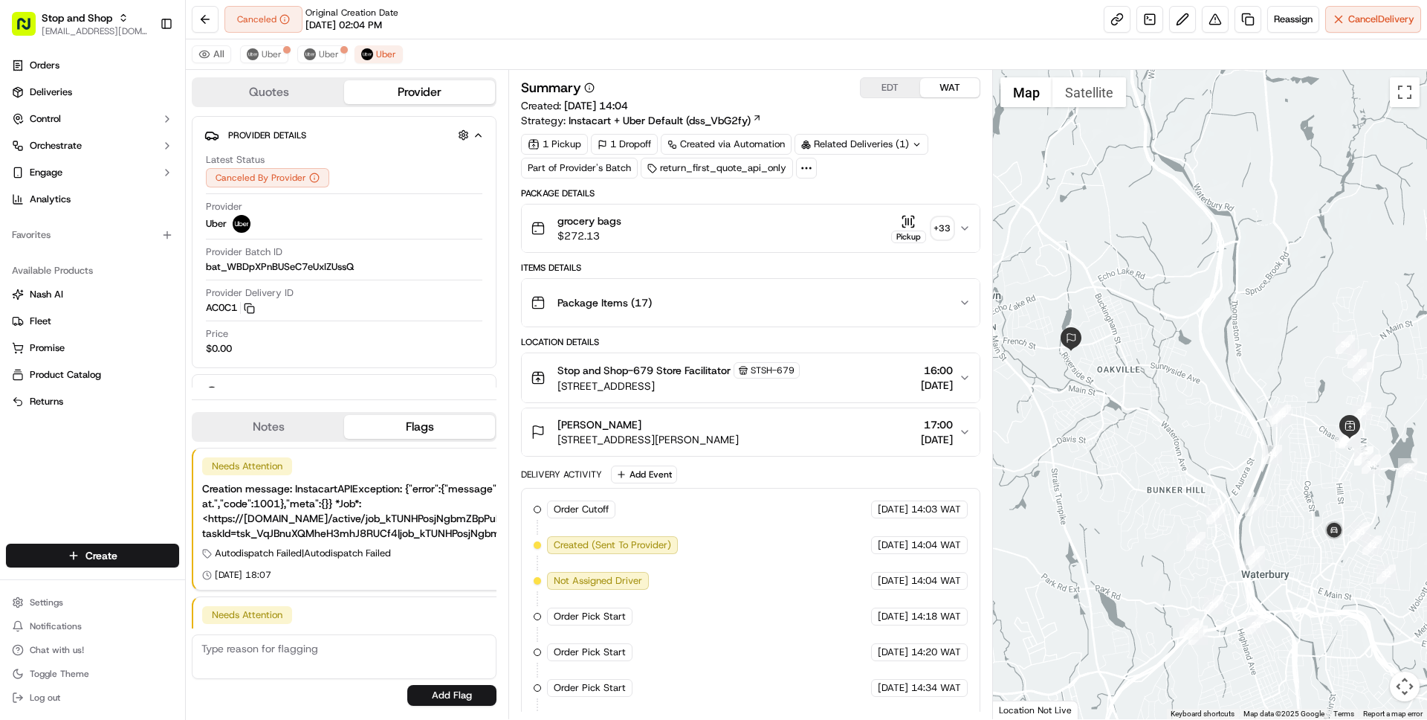
click at [850, 378] on div "Stop and Shop-679 Store Facilitator STSH-679 [STREET_ADDRESS] 16:00 [DATE]" at bounding box center [744, 377] width 427 height 31
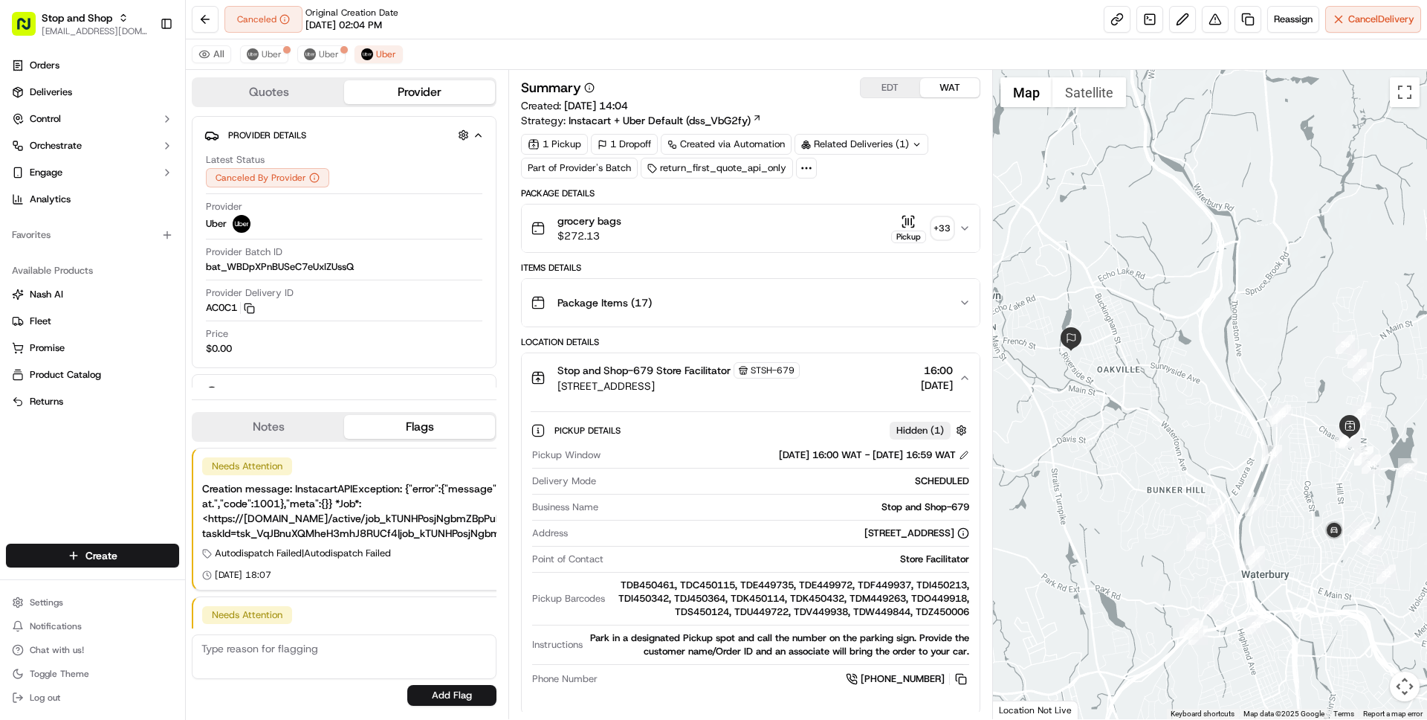
click at [850, 378] on div "Stop and Shop-679 Store Facilitator STSH-679 [STREET_ADDRESS] 16:00 [DATE]" at bounding box center [744, 377] width 427 height 31
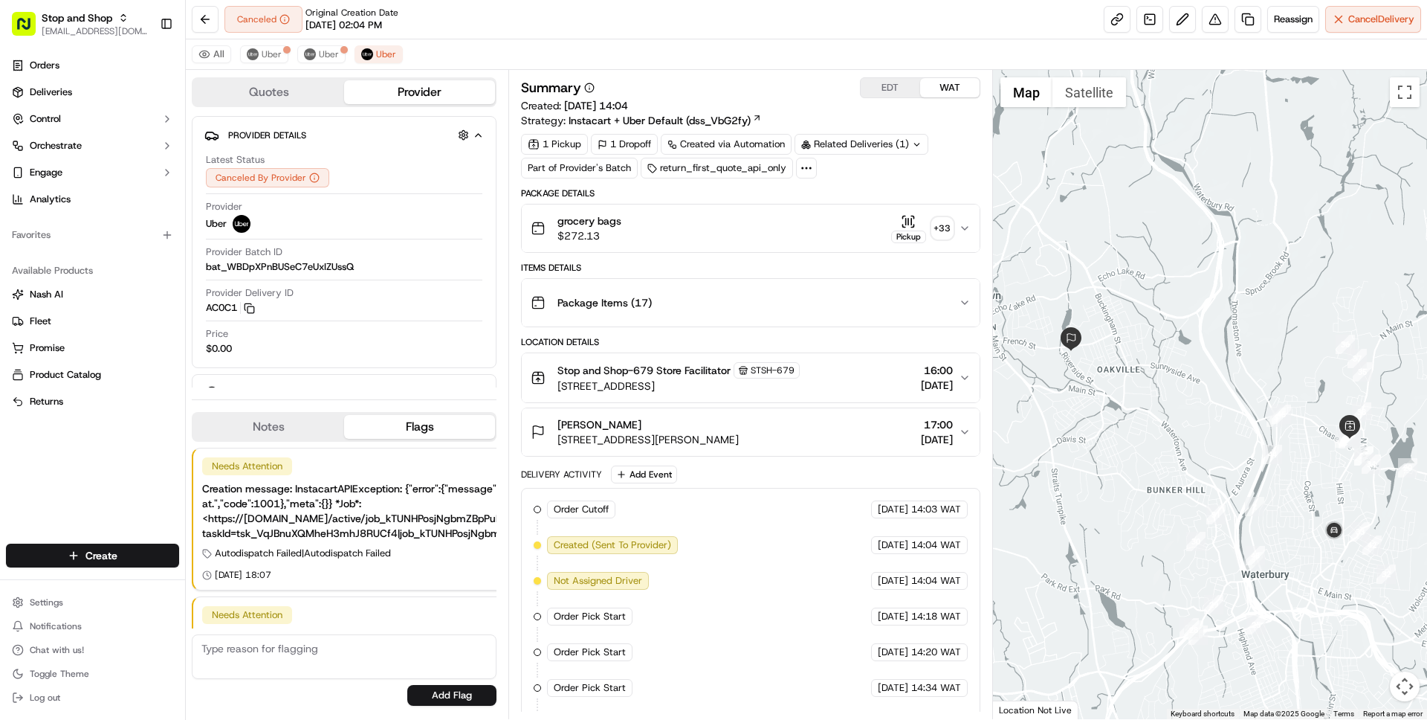
click at [851, 425] on div "[PERSON_NAME] [STREET_ADDRESS][PERSON_NAME] 17:00 [DATE]" at bounding box center [744, 432] width 427 height 30
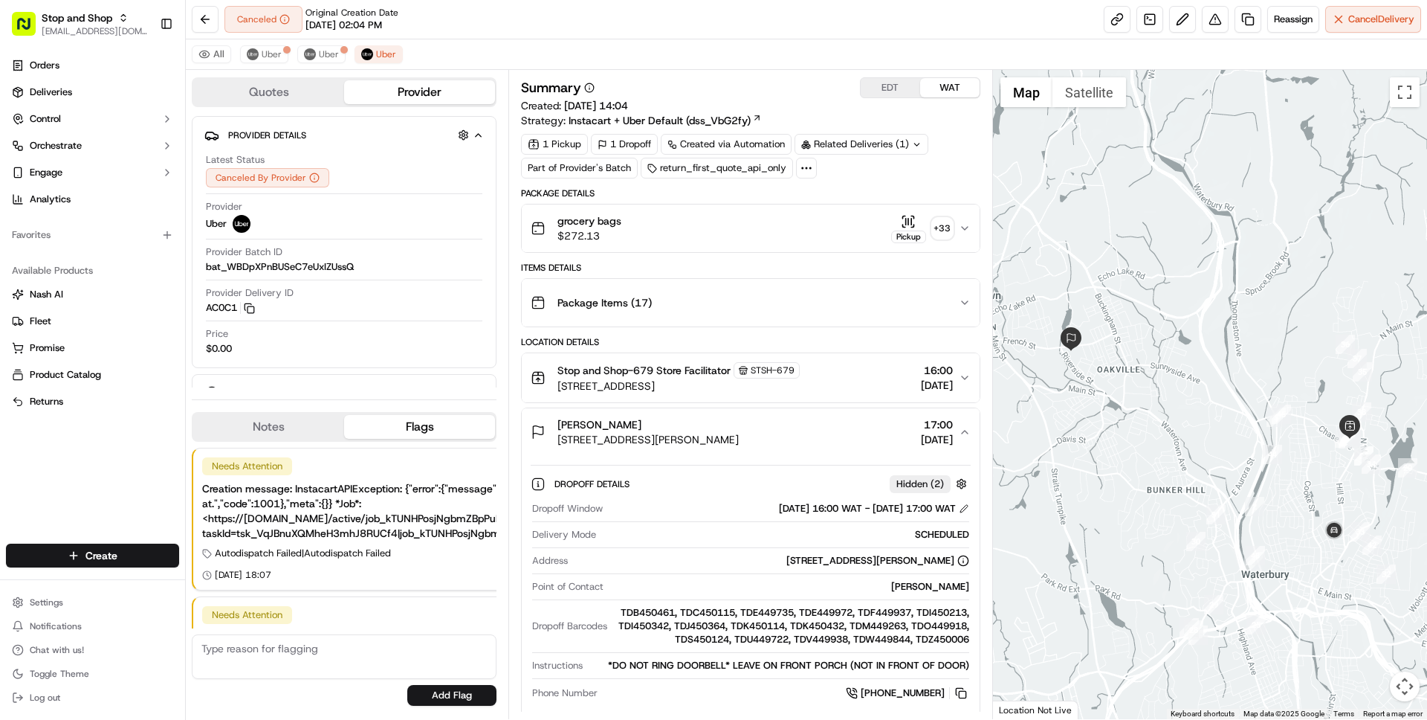
click at [851, 426] on div "[PERSON_NAME] [STREET_ADDRESS][PERSON_NAME] 17:00 [DATE]" at bounding box center [744, 432] width 427 height 30
